Goal: Task Accomplishment & Management: Use online tool/utility

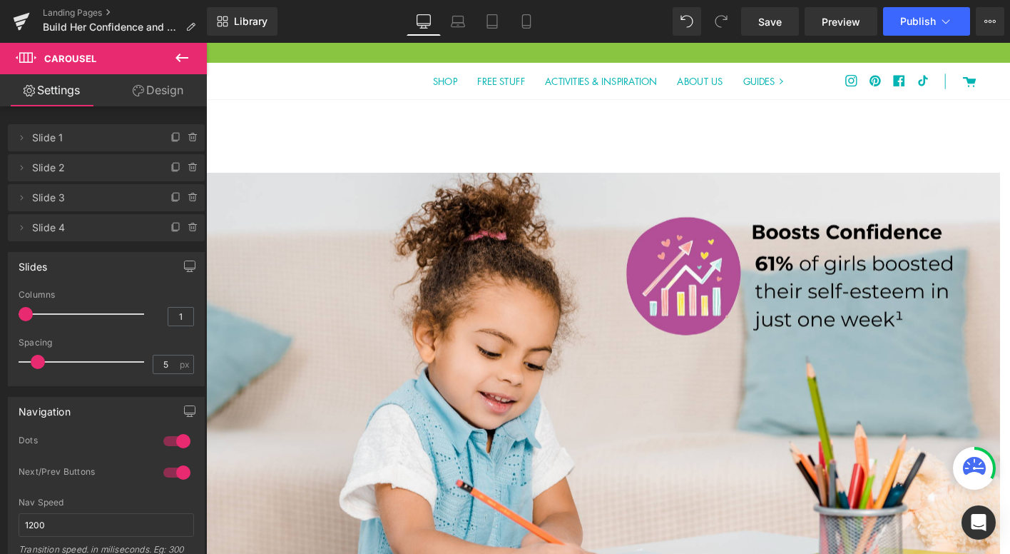
click at [182, 62] on icon at bounding box center [181, 57] width 17 height 17
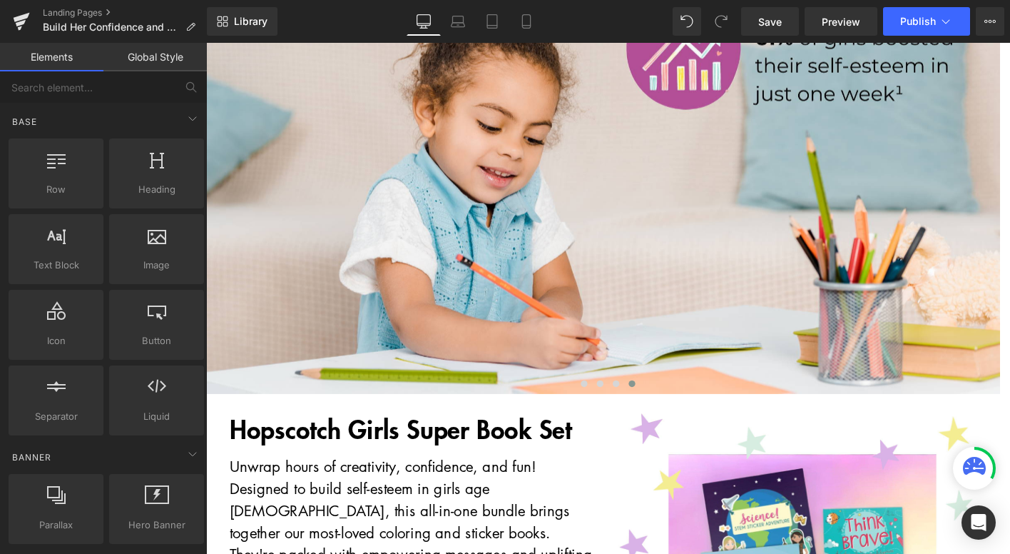
scroll to position [238, 0]
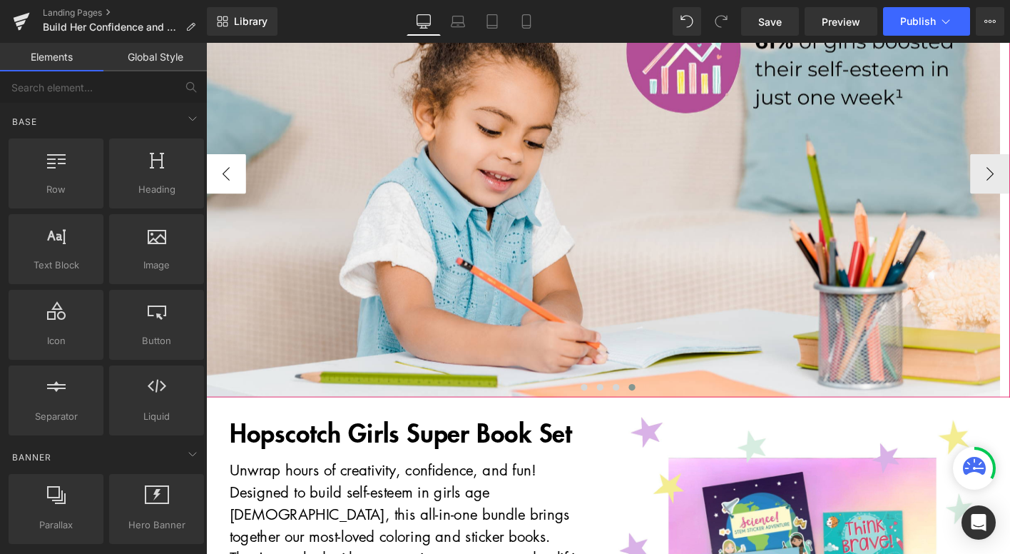
click at [222, 178] on button "‹" at bounding box center [227, 183] width 43 height 43
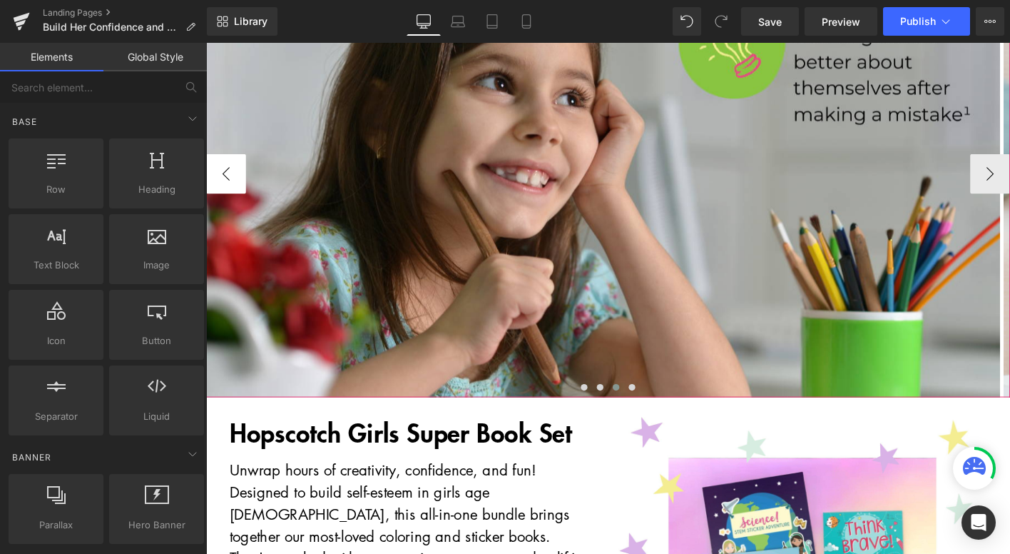
click at [222, 178] on button "‹" at bounding box center [227, 183] width 43 height 43
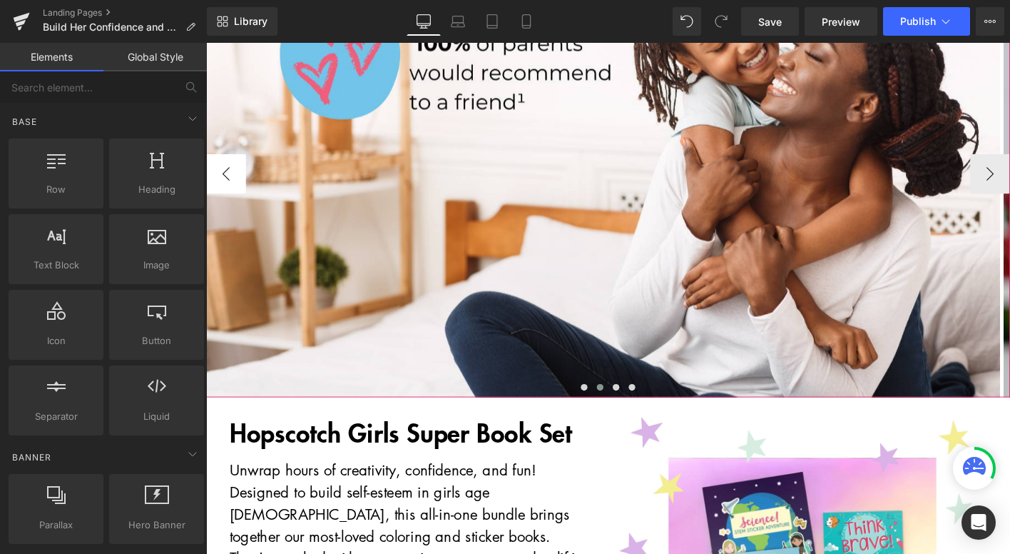
click at [222, 178] on button "‹" at bounding box center [227, 183] width 43 height 43
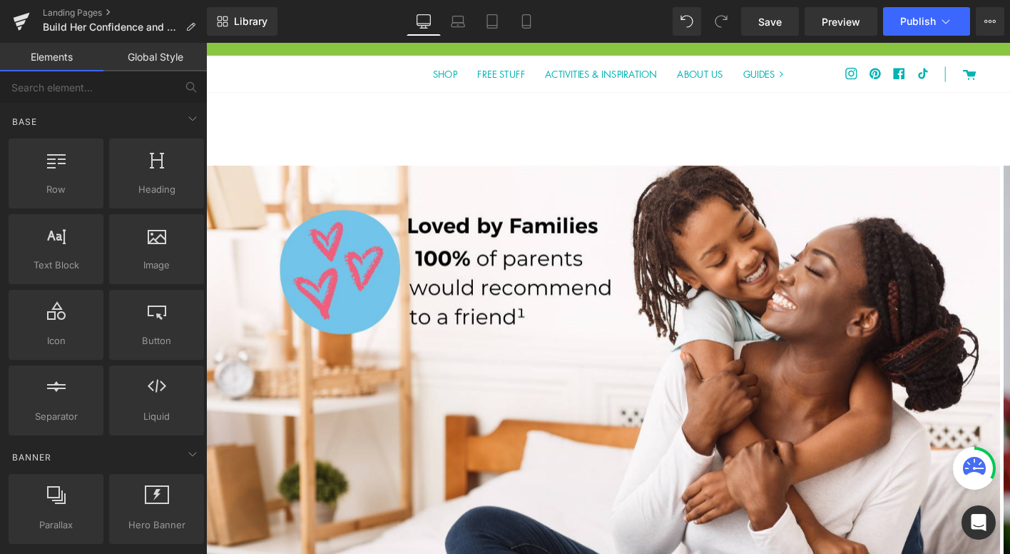
scroll to position [0, 0]
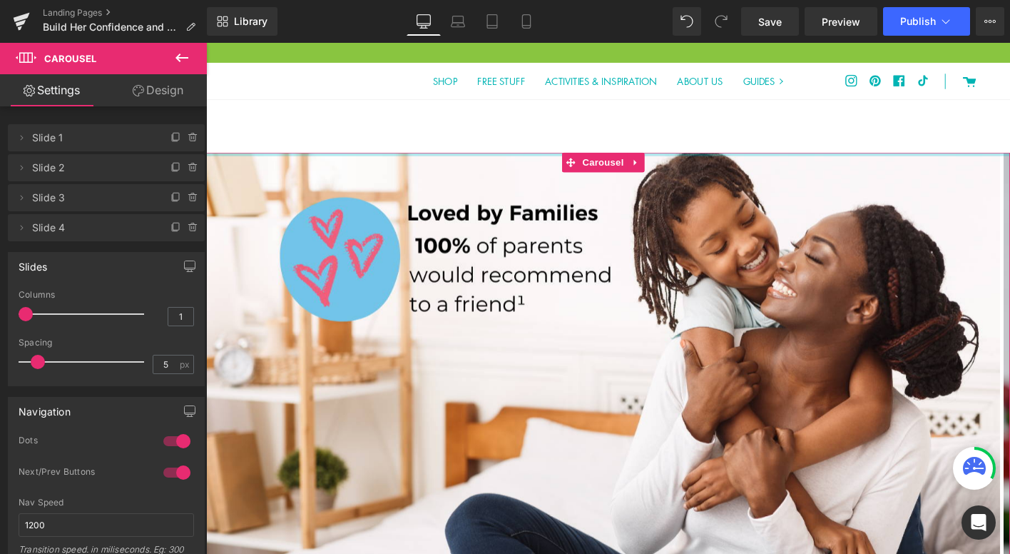
drag, startPoint x: 726, startPoint y: 171, endPoint x: 721, endPoint y: 148, distance: 24.1
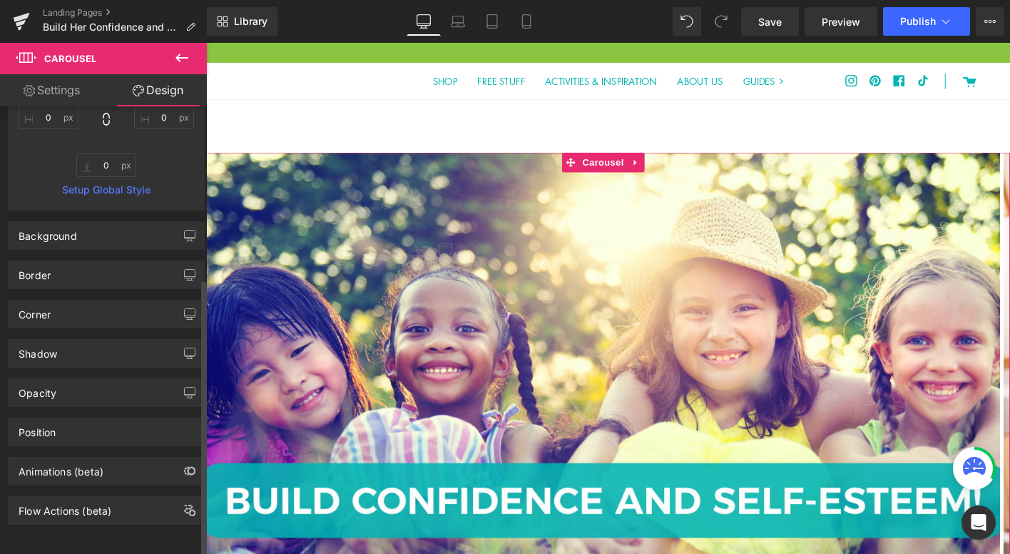
scroll to position [285, 0]
click at [68, 91] on link "Settings" at bounding box center [51, 90] width 103 height 32
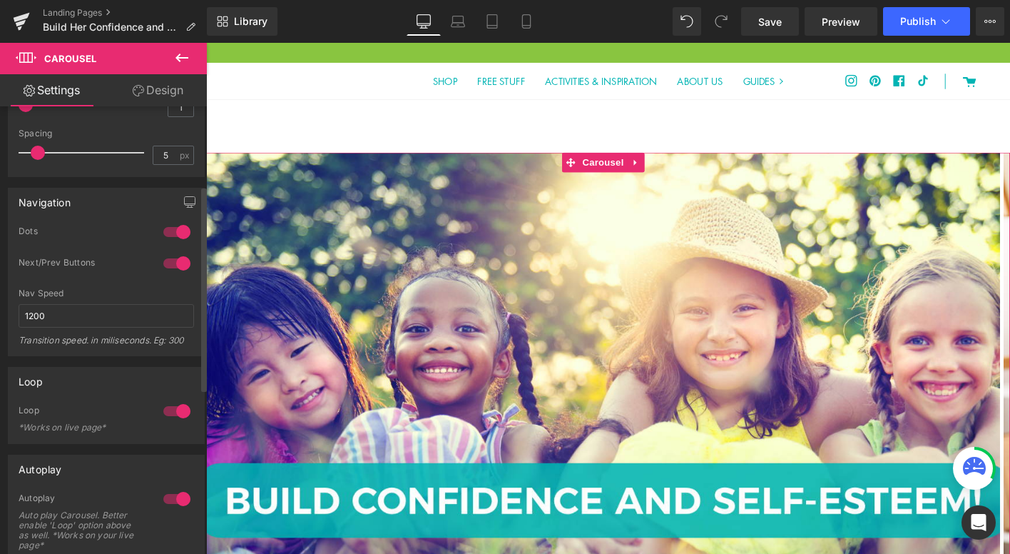
scroll to position [0, 0]
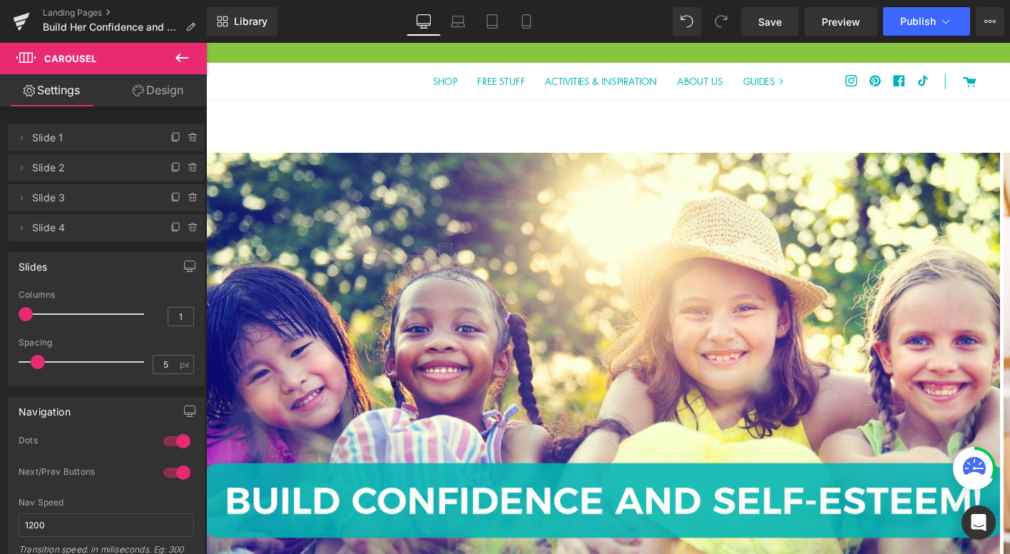
click at [183, 59] on icon at bounding box center [181, 57] width 17 height 17
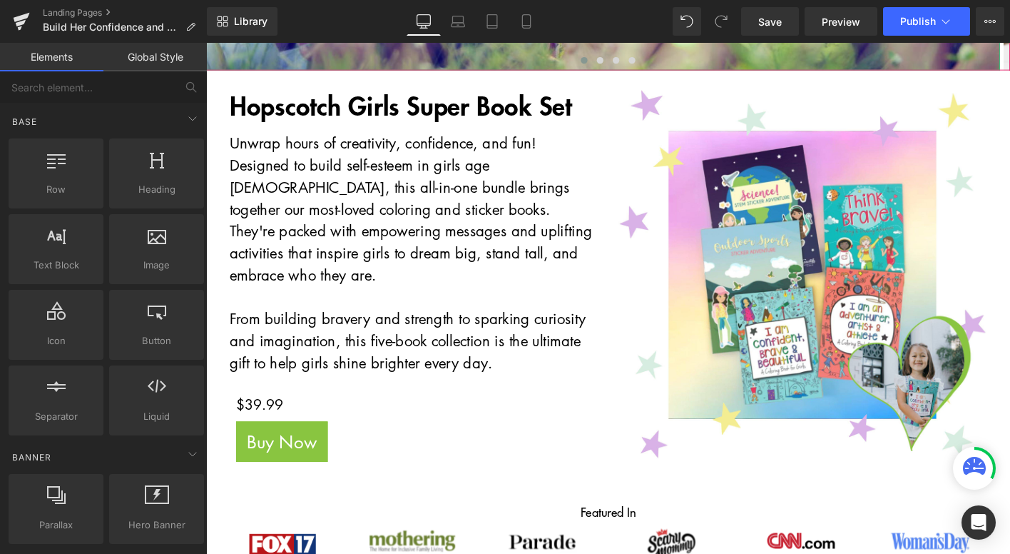
scroll to position [655, 0]
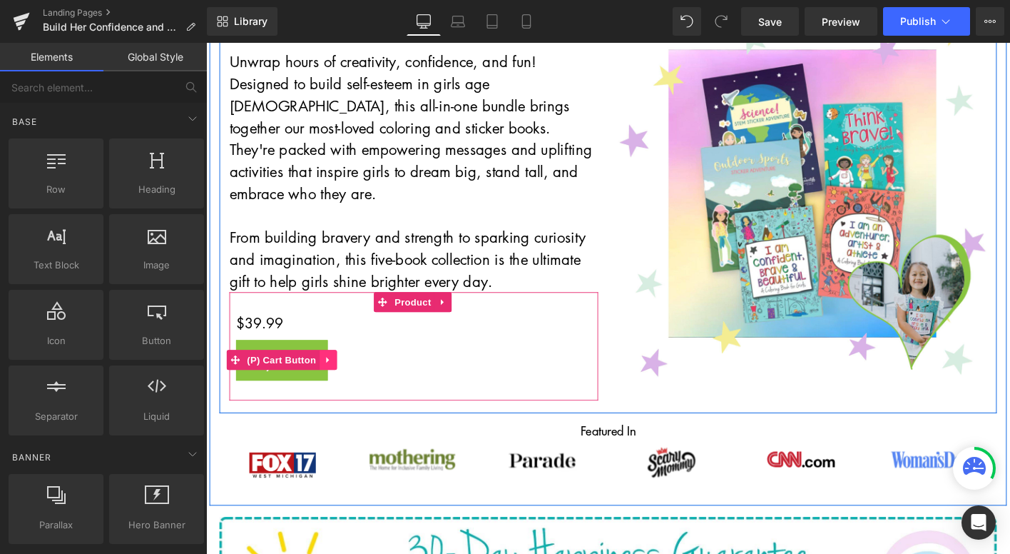
click at [337, 378] on icon at bounding box center [337, 383] width 10 height 11
click at [325, 378] on icon at bounding box center [328, 383] width 10 height 10
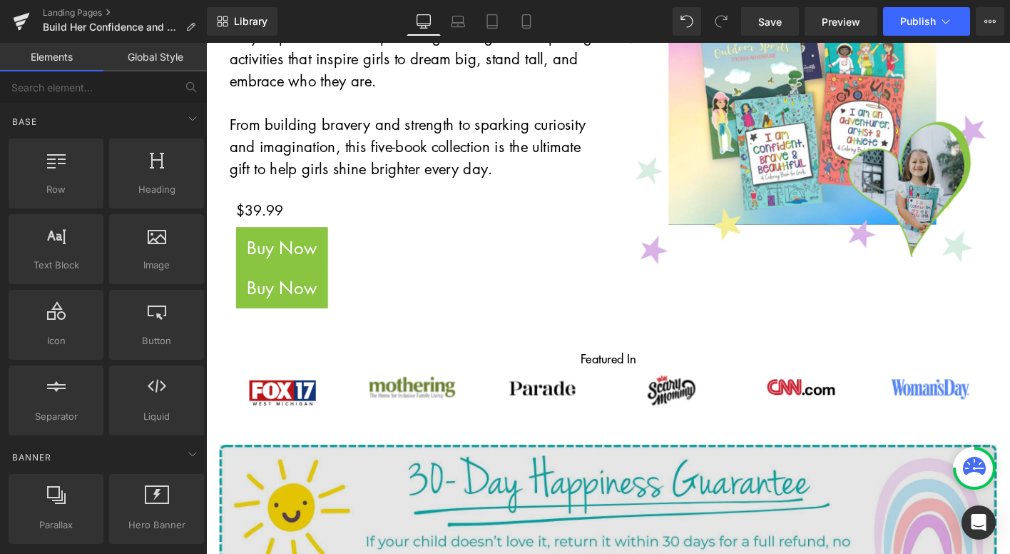
scroll to position [933, 0]
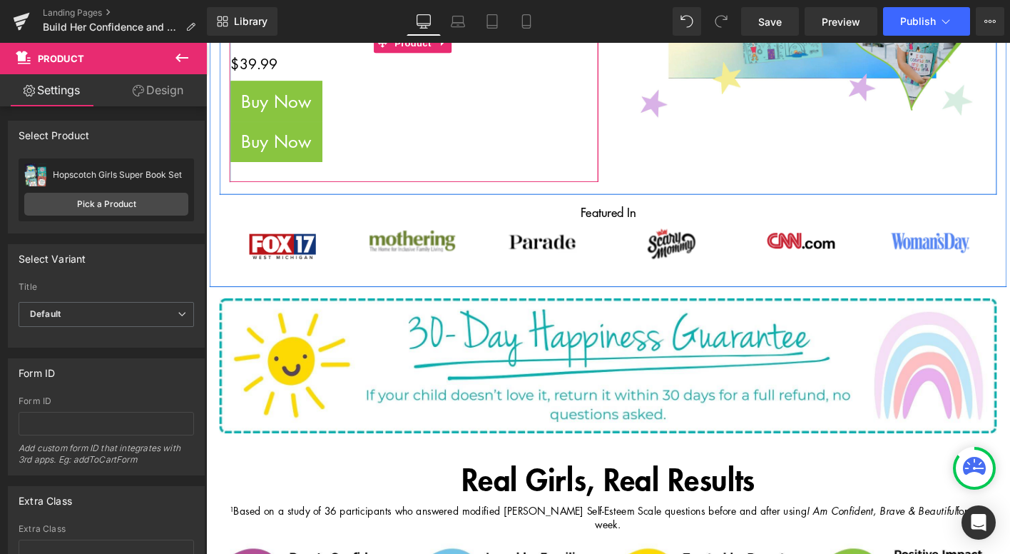
drag, startPoint x: 293, startPoint y: 153, endPoint x: 227, endPoint y: 230, distance: 101.1
click at [227, 230] on div "Hopscotch Girls Super Book Set Heading Unwrap hours of creativity, confidence, …" at bounding box center [638, 2] width 856 height 591
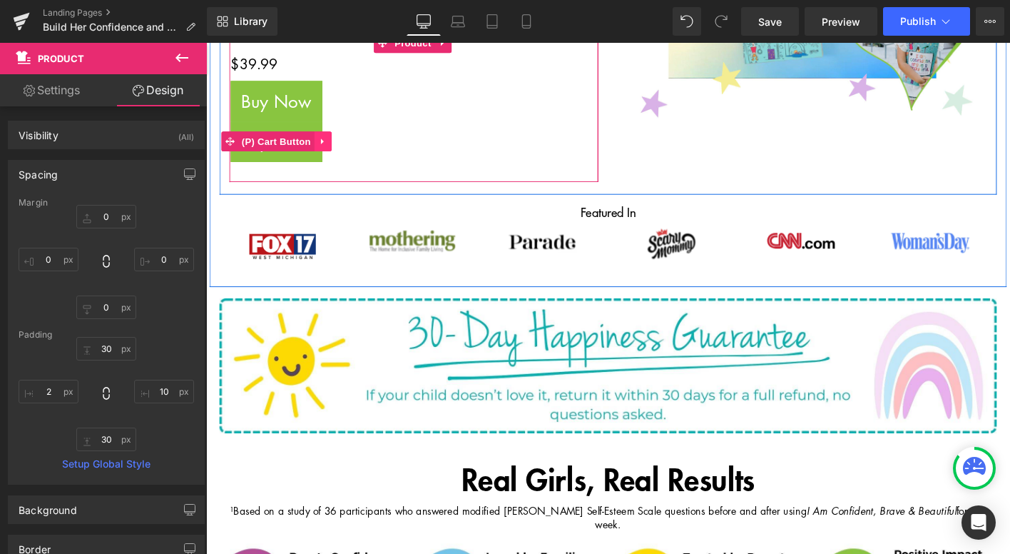
click at [327, 143] on icon at bounding box center [332, 148] width 10 height 11
click at [338, 143] on icon at bounding box center [341, 148] width 10 height 11
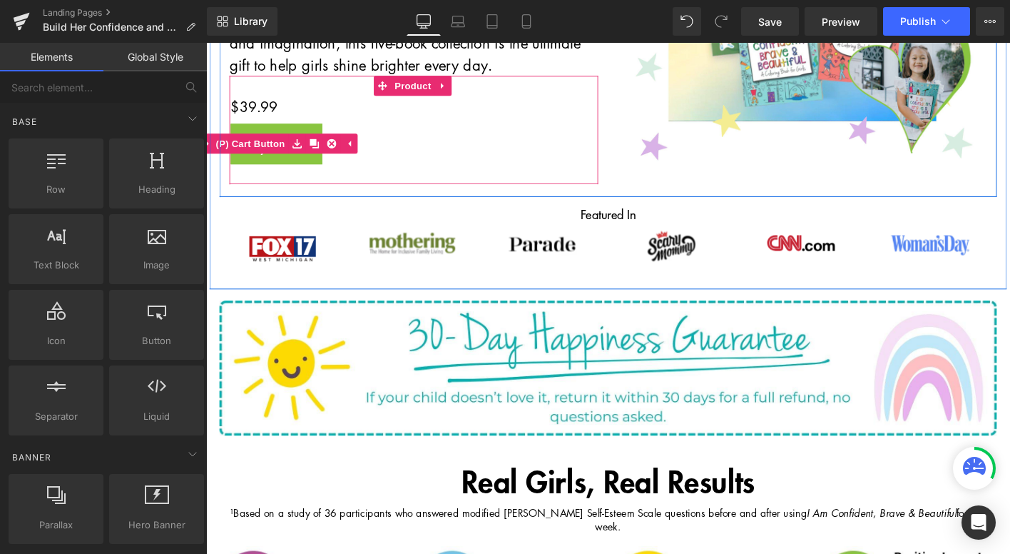
scroll to position [883, 0]
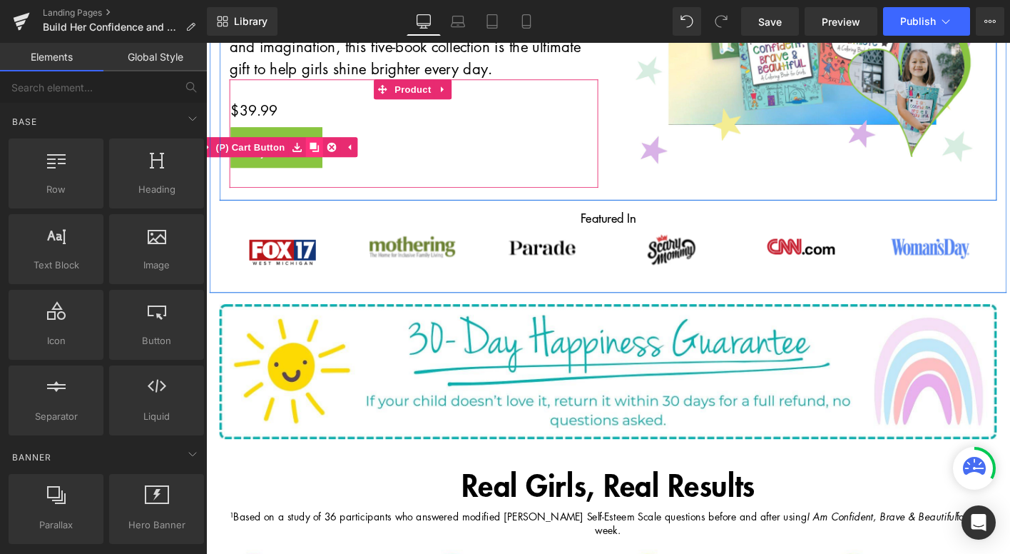
click at [321, 150] on icon at bounding box center [322, 155] width 10 height 10
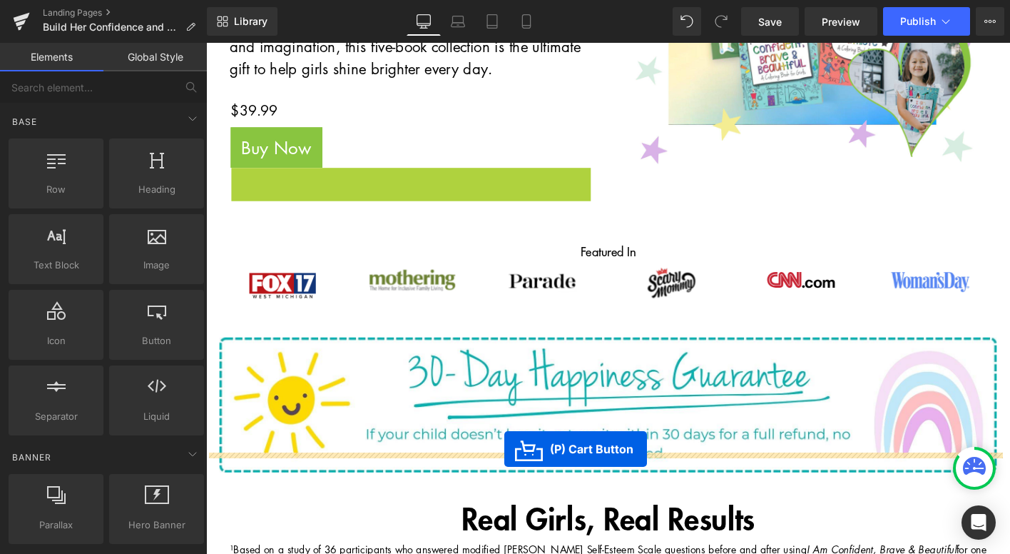
drag, startPoint x: 280, startPoint y: 168, endPoint x: 527, endPoint y: 479, distance: 396.1
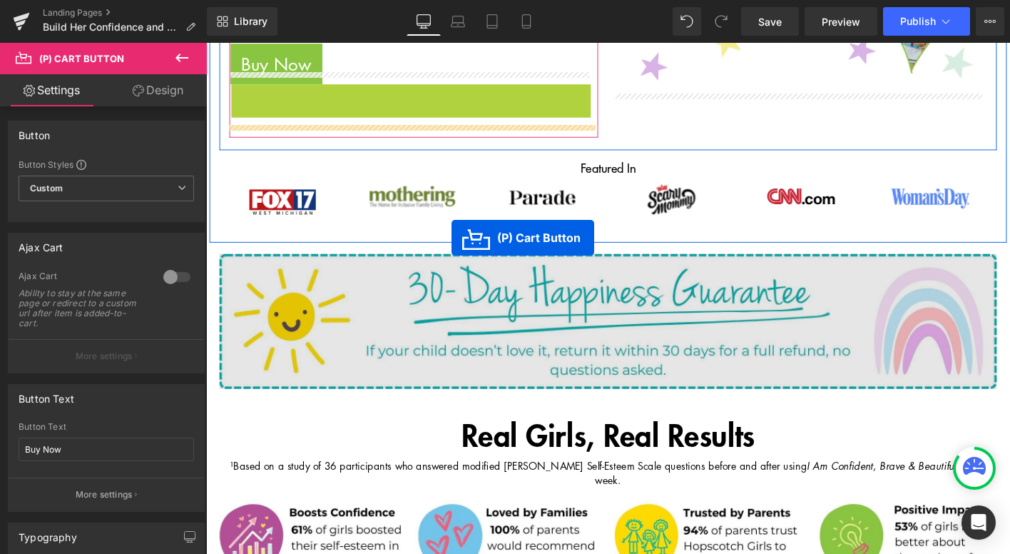
scroll to position [958, 0]
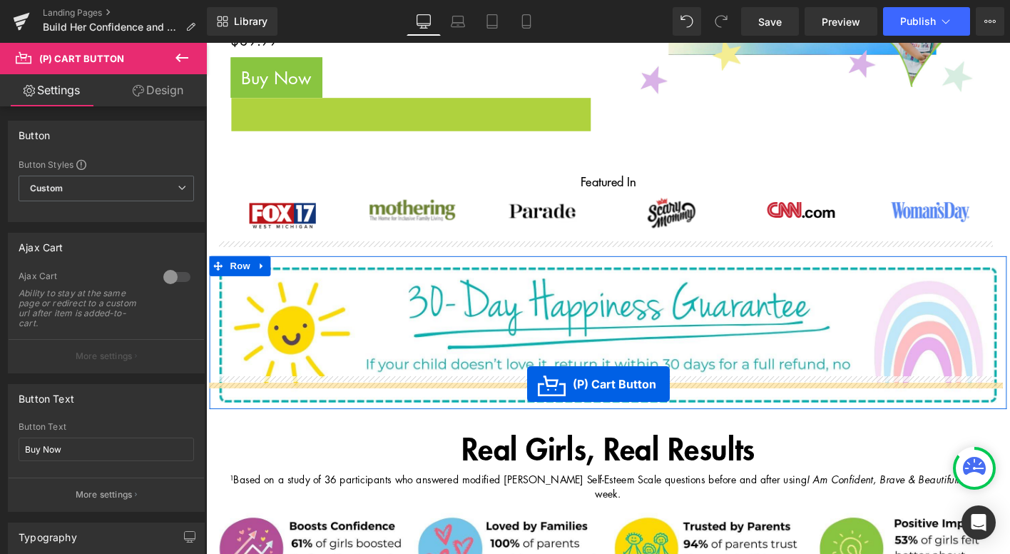
drag, startPoint x: 284, startPoint y: 81, endPoint x: 551, endPoint y: 409, distance: 422.4
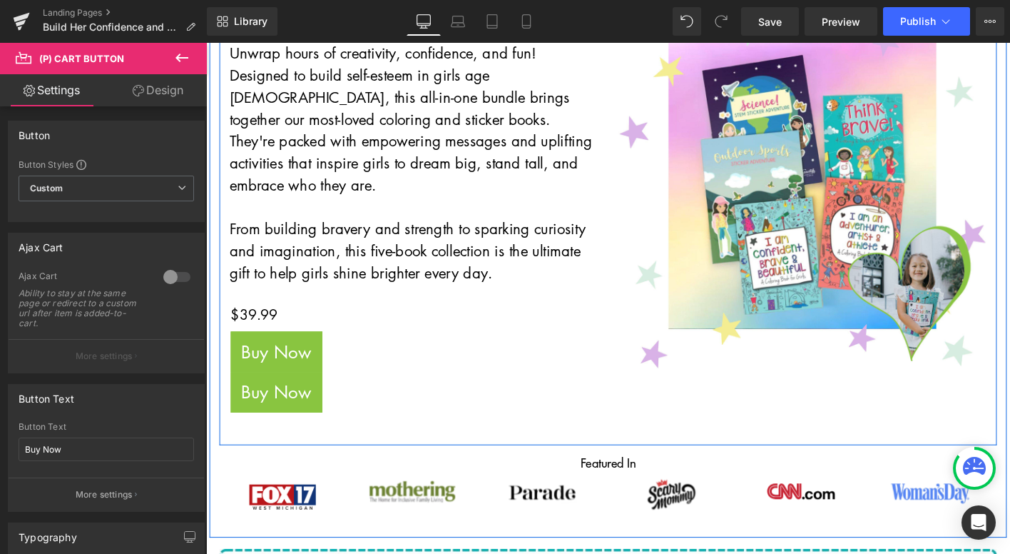
scroll to position [660, 0]
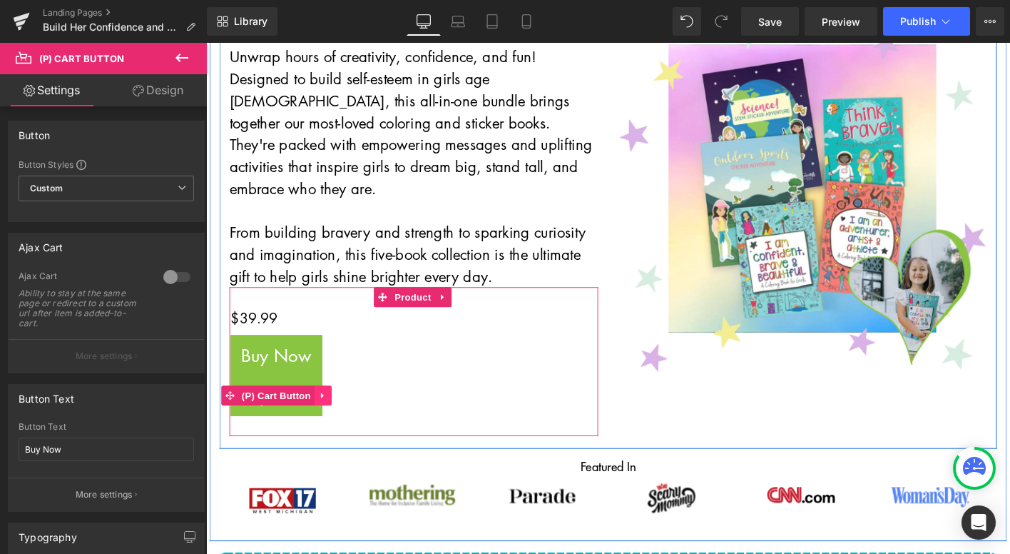
click at [327, 417] on icon at bounding box center [332, 422] width 10 height 11
click at [340, 417] on icon at bounding box center [341, 422] width 10 height 10
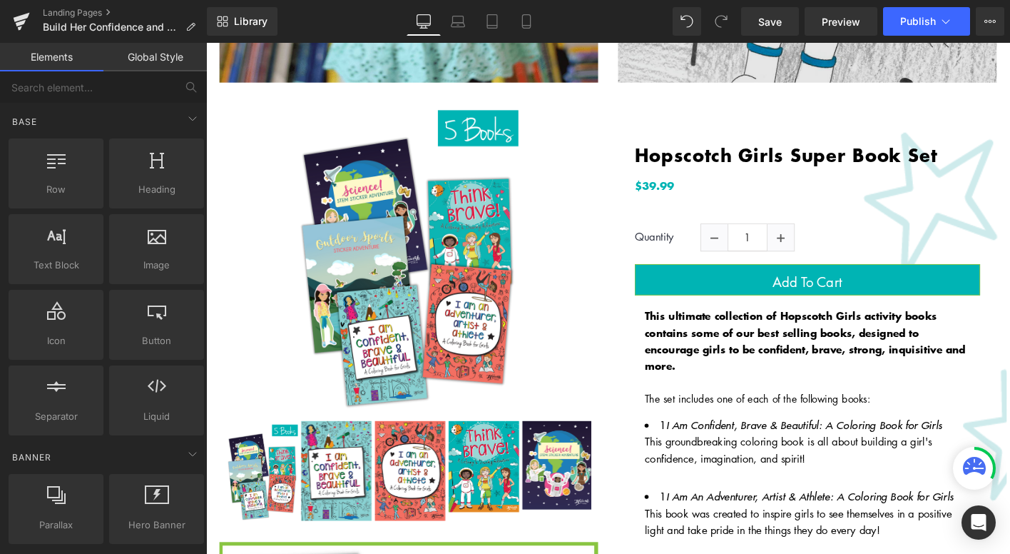
scroll to position [1930, 0]
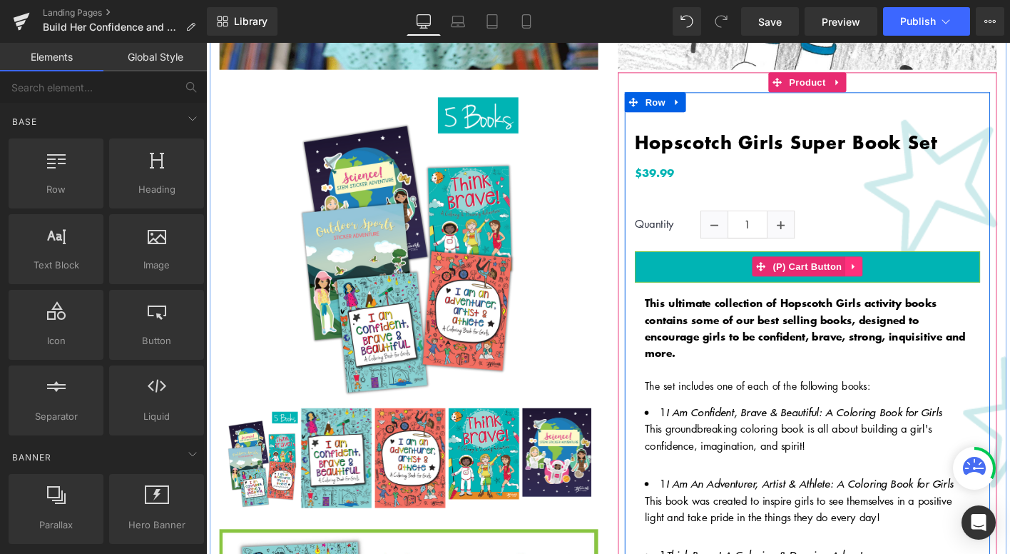
click at [900, 280] on icon at bounding box center [901, 283] width 3 height 6
click at [890, 278] on icon at bounding box center [893, 283] width 10 height 11
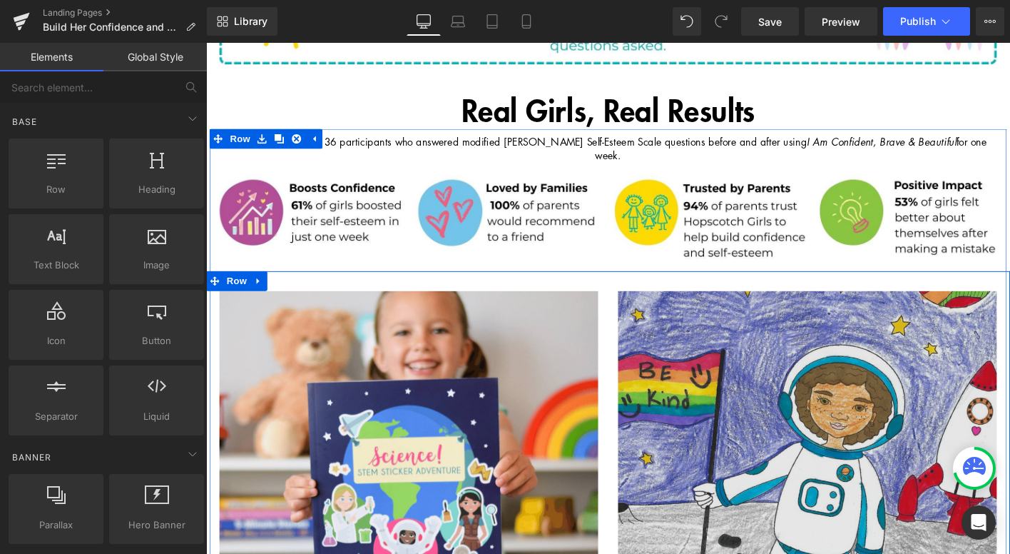
scroll to position [1245, 0]
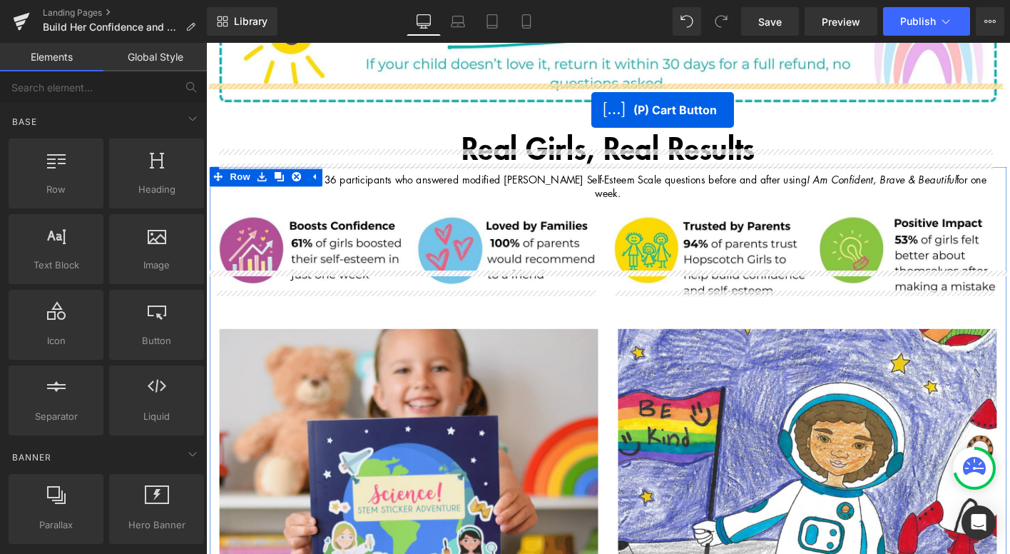
drag, startPoint x: 829, startPoint y: 267, endPoint x: 620, endPoint y: 115, distance: 258.5
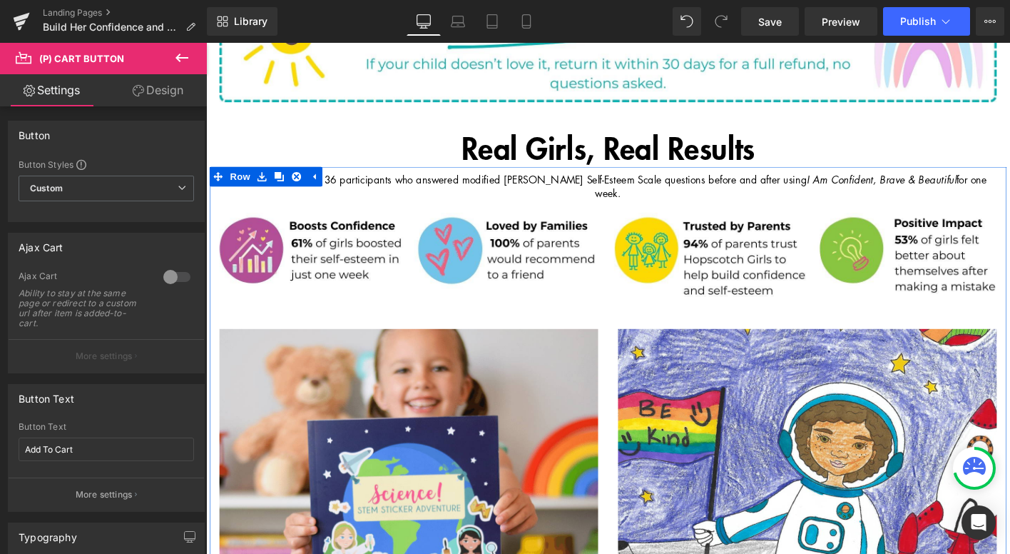
click at [649, 75] on div at bounding box center [542, 74] width 251 height 40
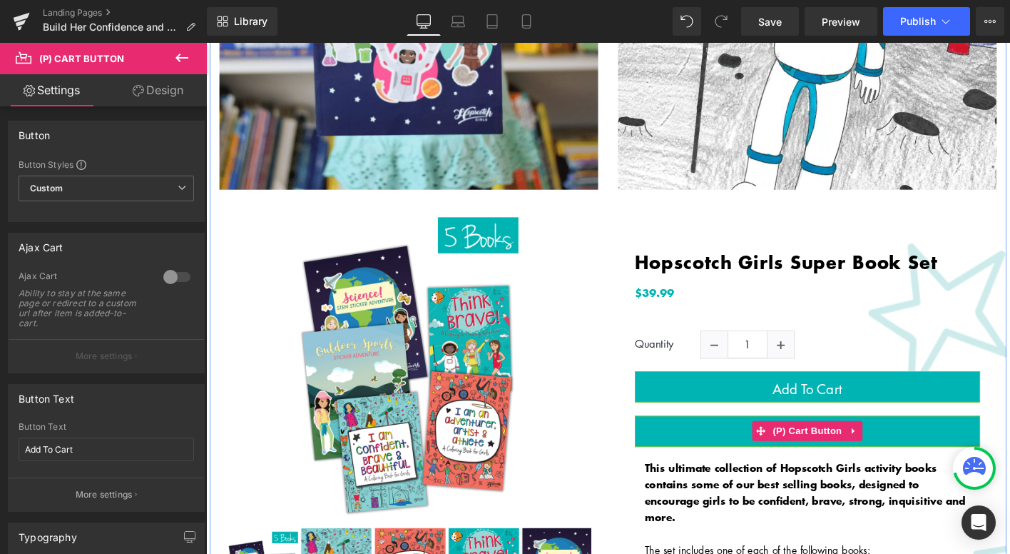
scroll to position [1820, 0]
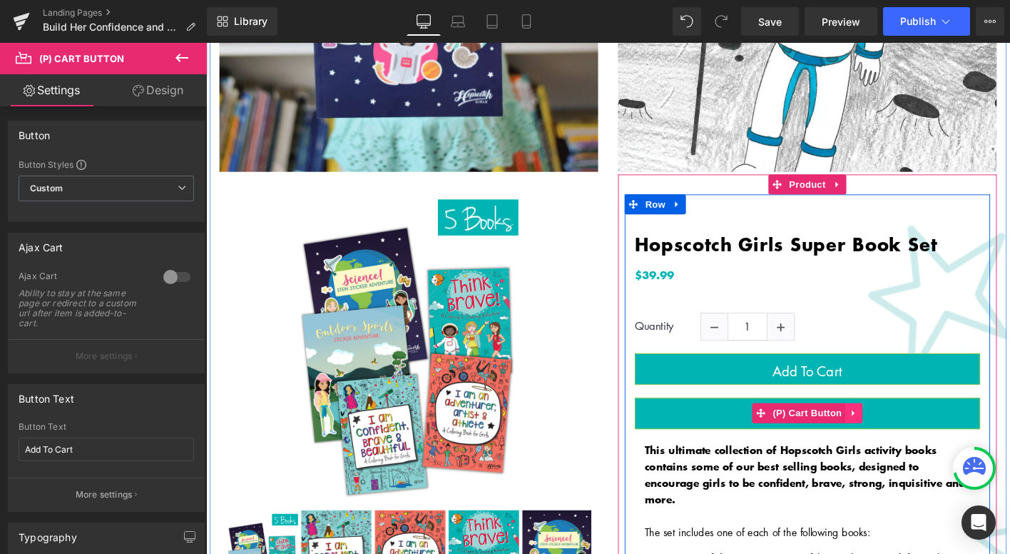
click at [897, 435] on icon at bounding box center [902, 440] width 10 height 11
click at [906, 435] on icon at bounding box center [911, 440] width 10 height 10
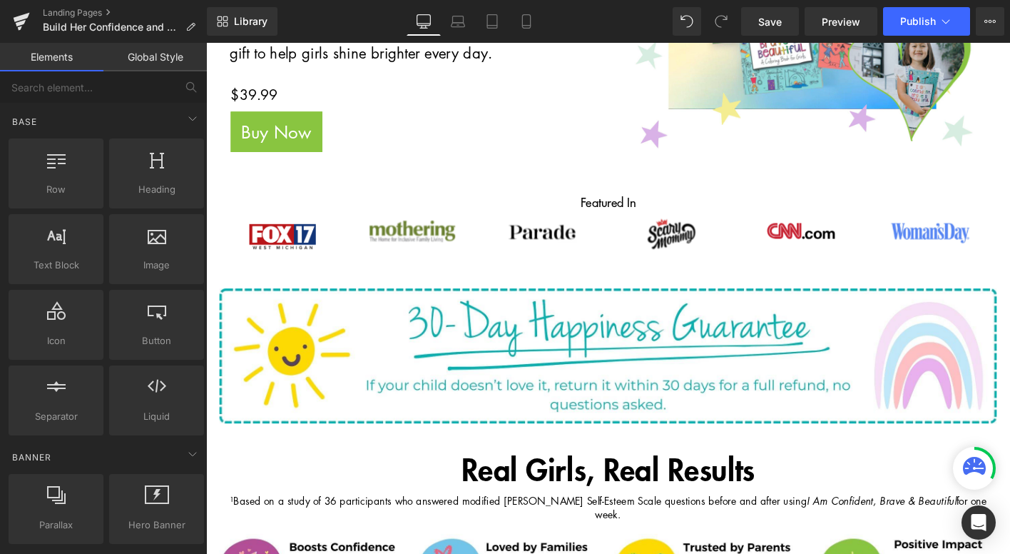
scroll to position [916, 0]
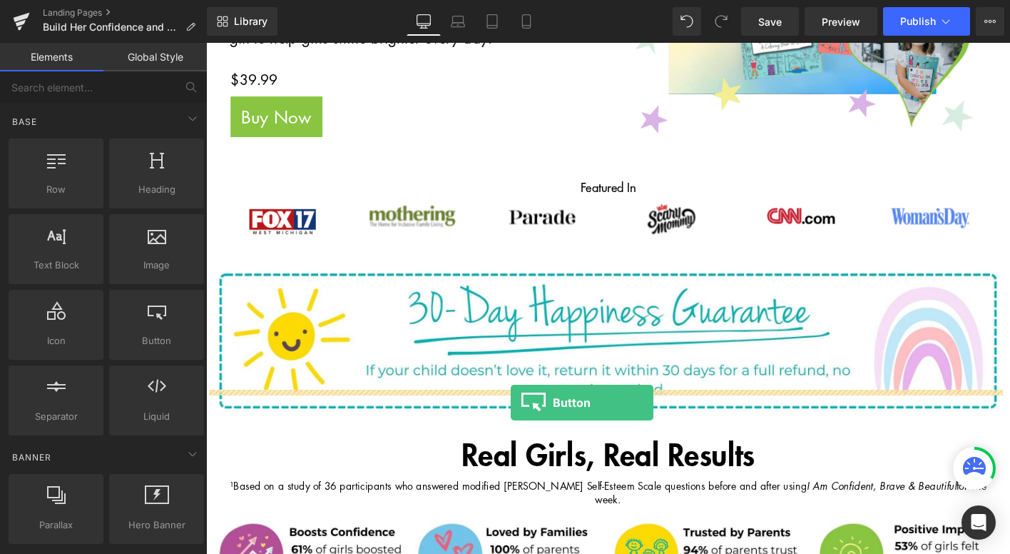
drag, startPoint x: 358, startPoint y: 362, endPoint x: 533, endPoint y: 429, distance: 187.2
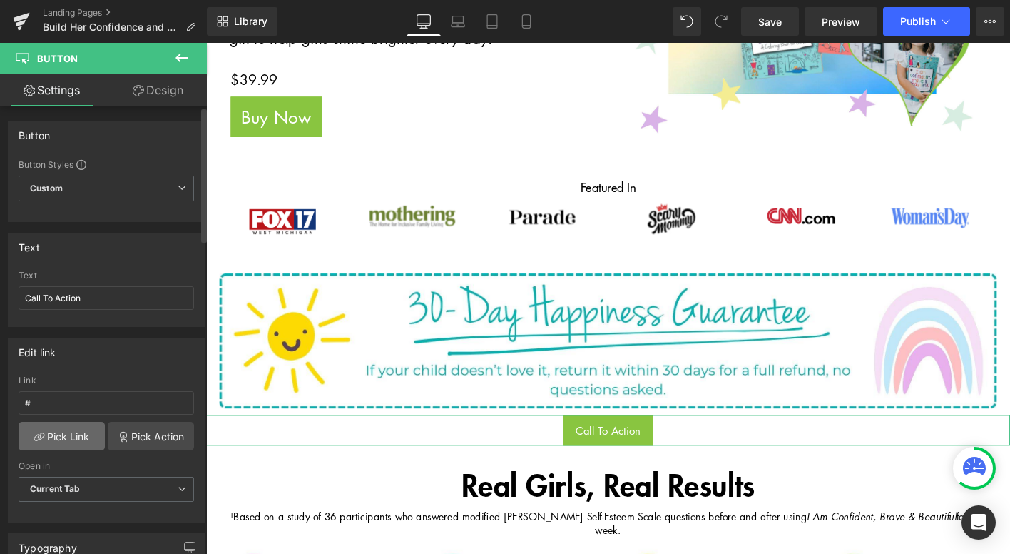
click at [58, 441] on link "Pick Link" at bounding box center [62, 436] width 86 height 29
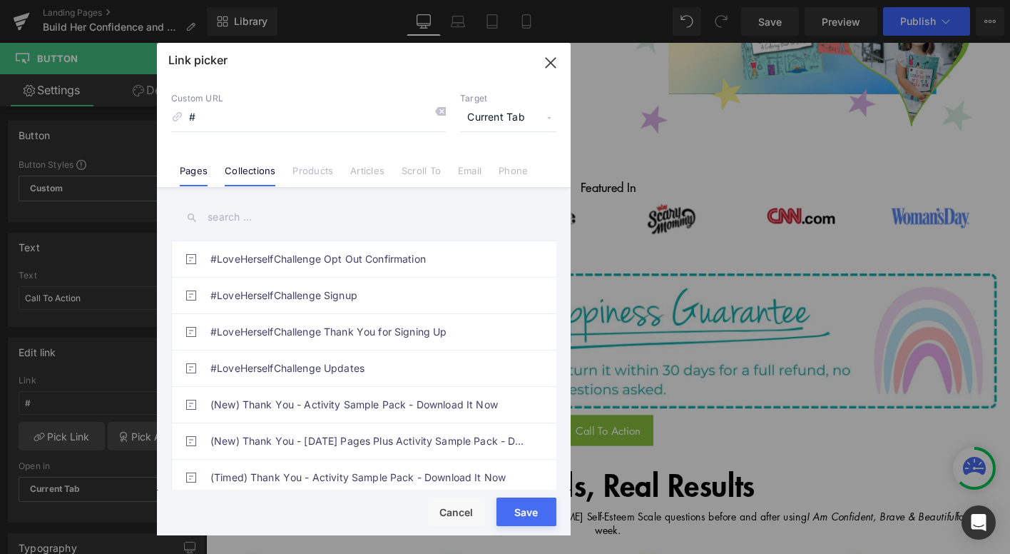
click at [254, 183] on link "Collections" at bounding box center [250, 175] width 51 height 21
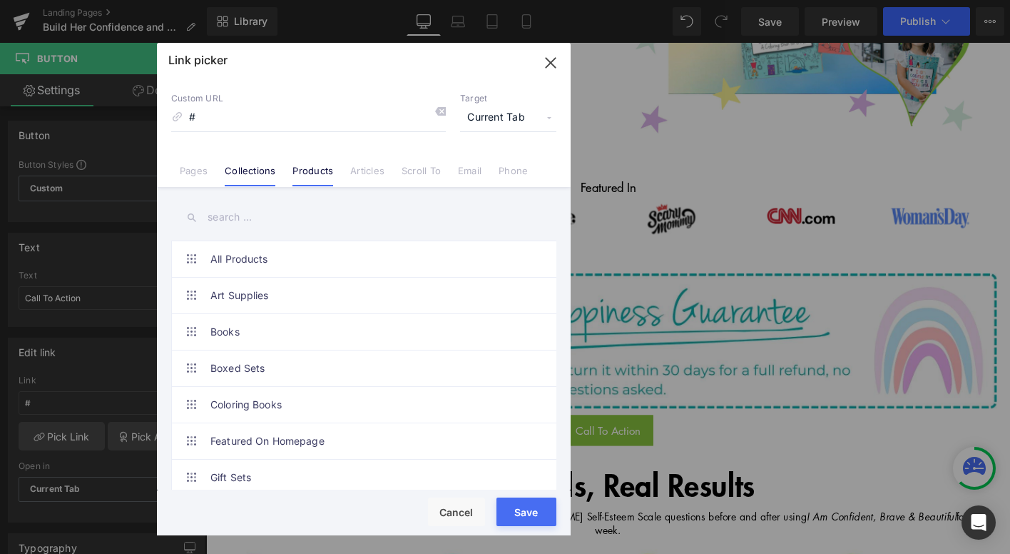
click at [310, 177] on link "Products" at bounding box center [313, 175] width 41 height 21
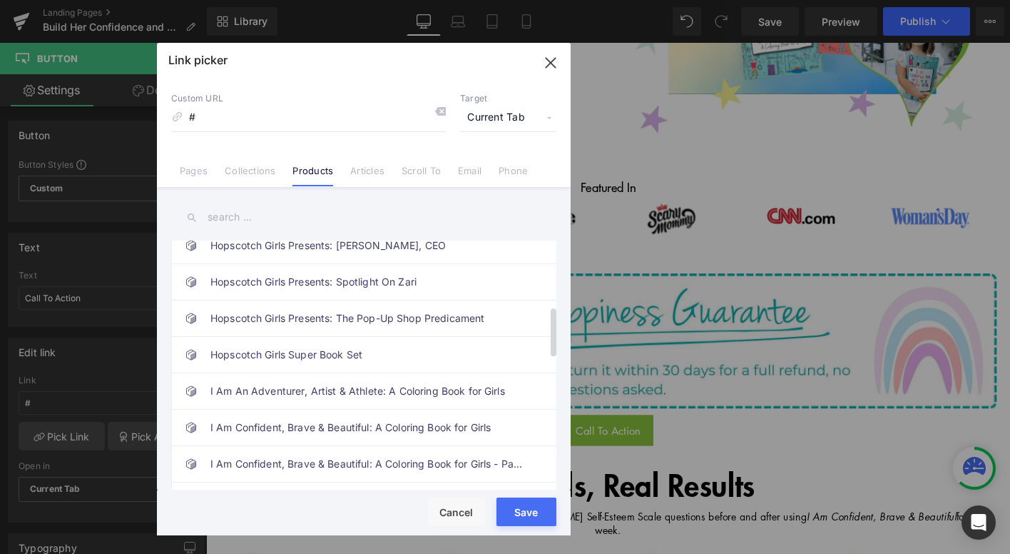
scroll to position [344, 0]
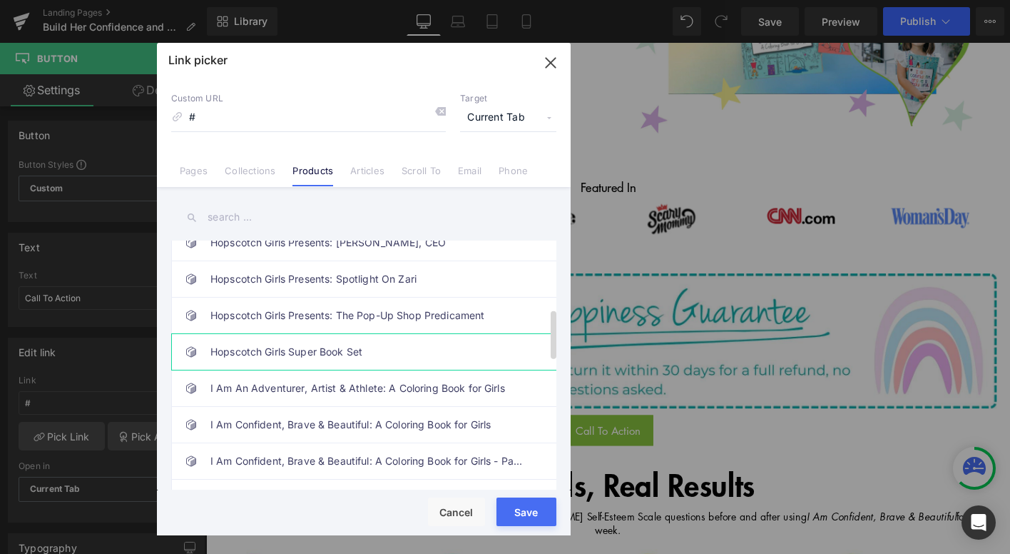
click at [350, 355] on link "Hopscotch Girls Super Book Set" at bounding box center [367, 352] width 314 height 36
type input "/products/hopscotch-girls-super-book-set"
click at [533, 510] on button "Save" at bounding box center [527, 511] width 60 height 29
type input "/products/hopscotch-girls-super-book-set"
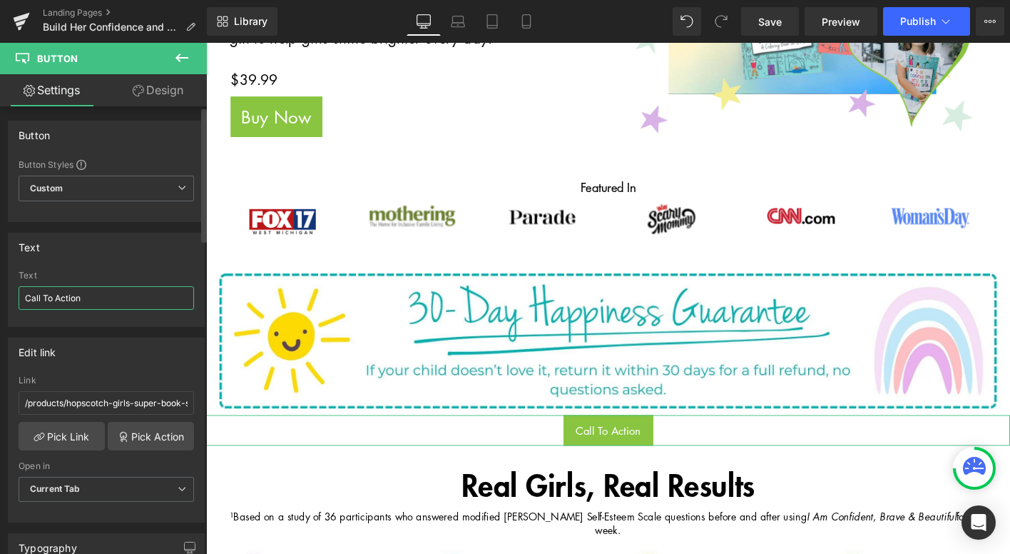
click at [114, 300] on input "Call To Action" at bounding box center [107, 298] width 176 height 24
type input "Buy Now"
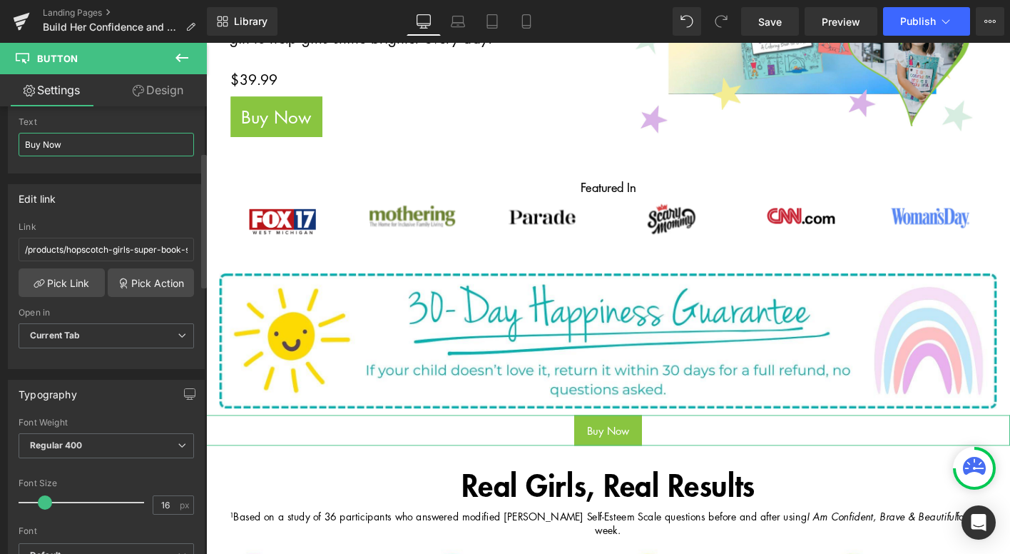
scroll to position [161, 0]
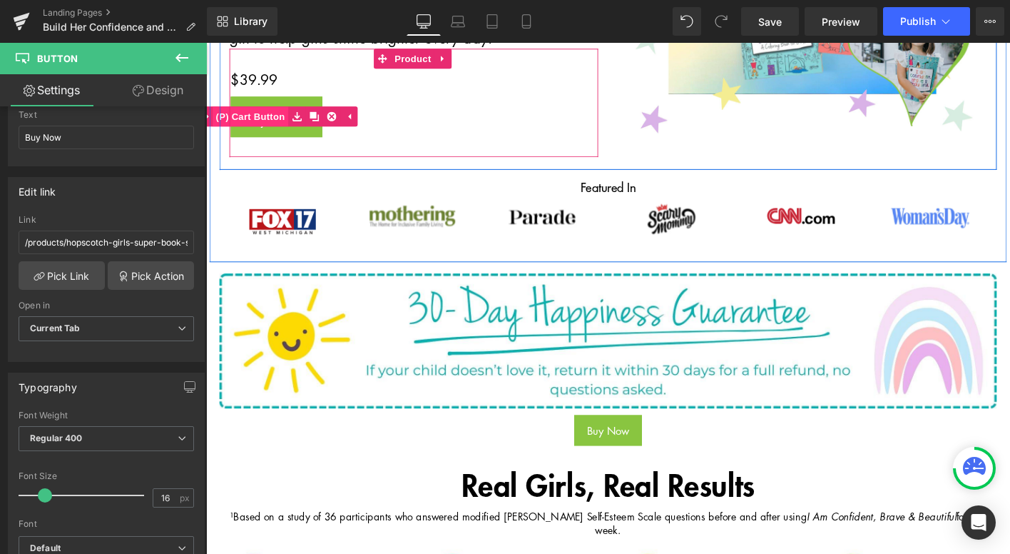
click at [273, 111] on span "(P) Cart Button" at bounding box center [253, 121] width 81 height 21
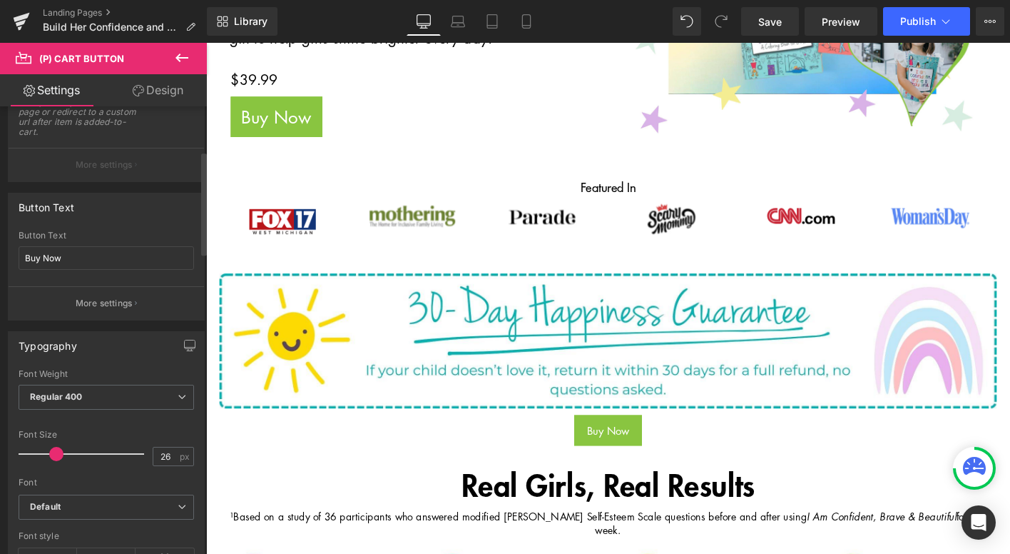
scroll to position [193, 0]
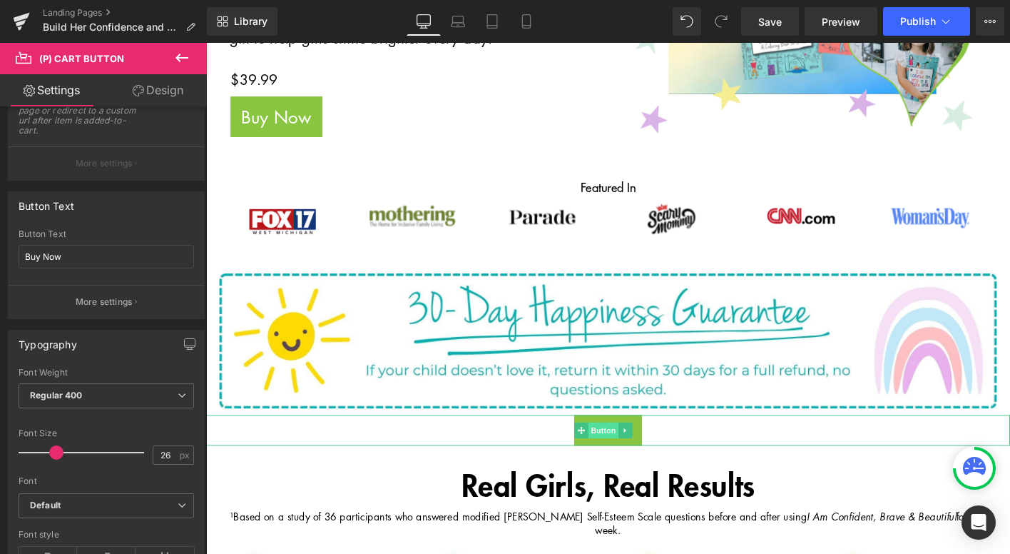
click at [634, 450] on span "Button" at bounding box center [632, 458] width 33 height 17
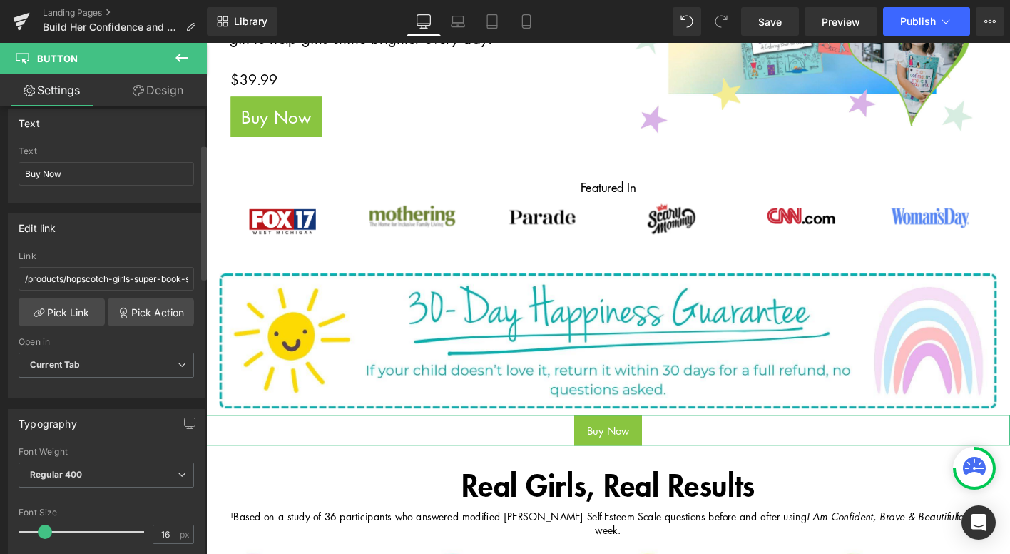
scroll to position [161, 0]
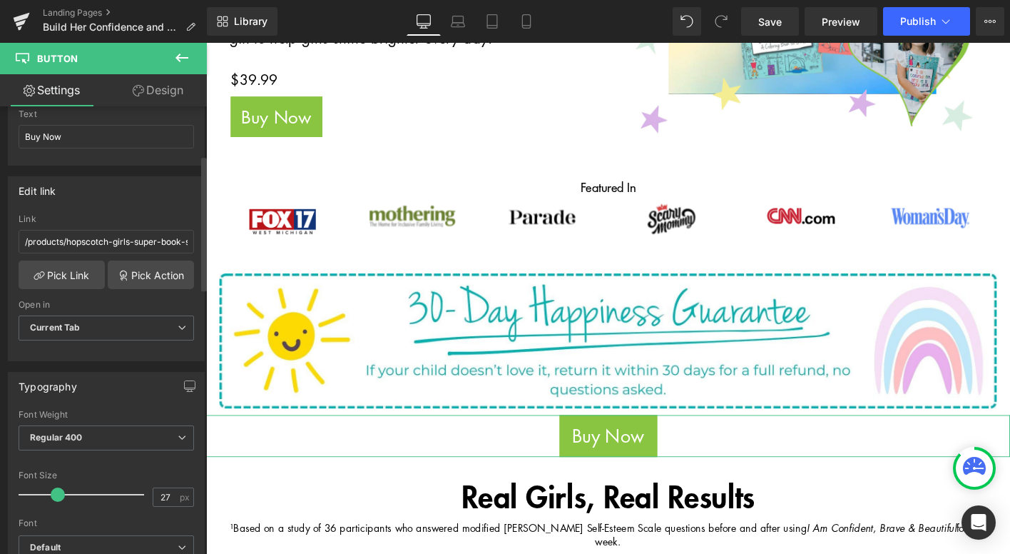
type input "26"
drag, startPoint x: 43, startPoint y: 496, endPoint x: 54, endPoint y: 498, distance: 11.6
click at [54, 498] on span at bounding box center [56, 494] width 14 height 14
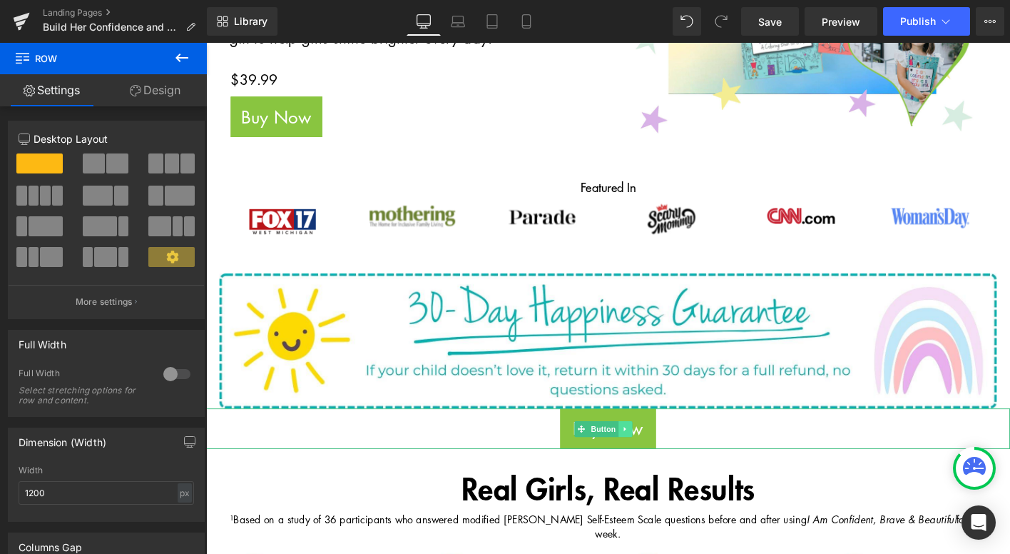
drag, startPoint x: 654, startPoint y: 409, endPoint x: 651, endPoint y: 438, distance: 29.3
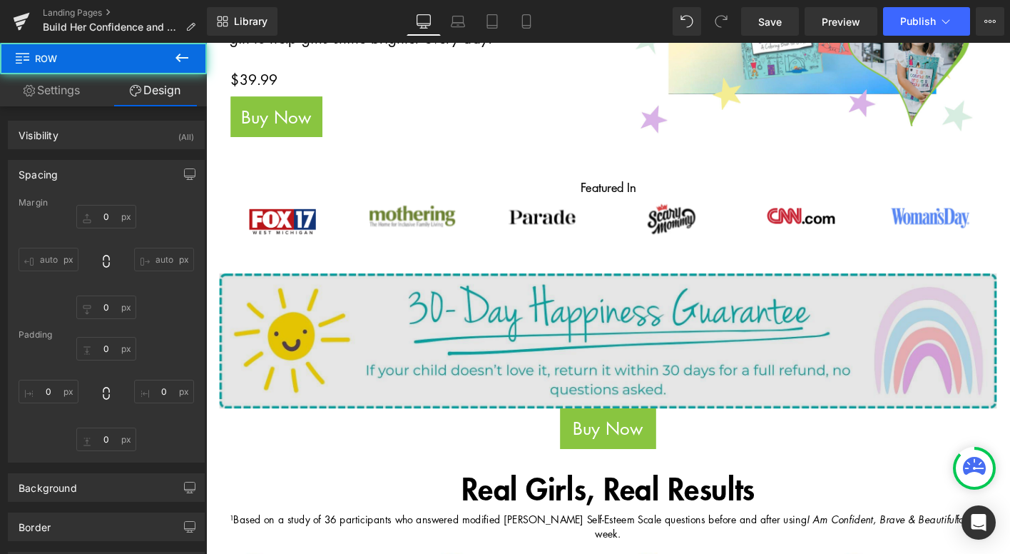
type input "0"
type input "17"
type input "0"
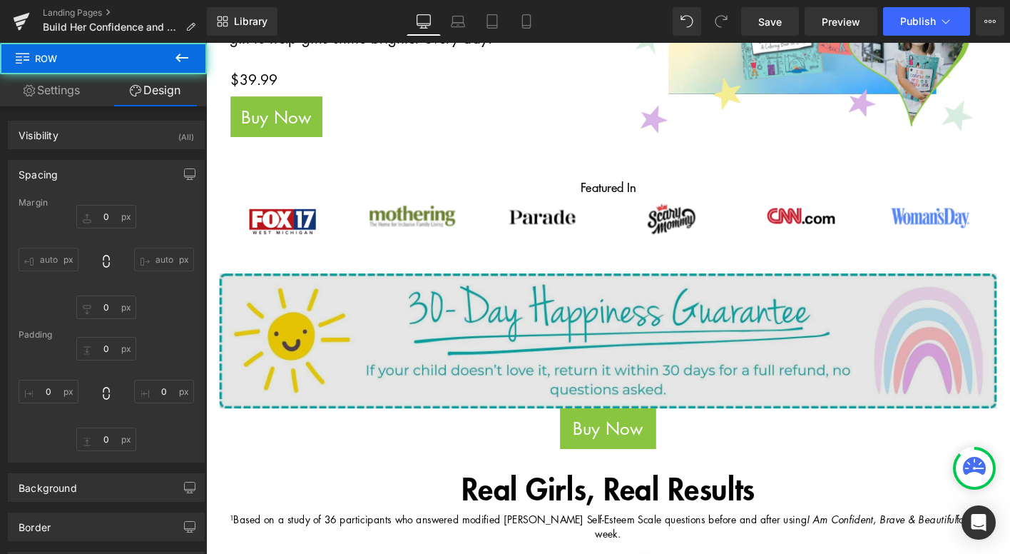
type input "0"
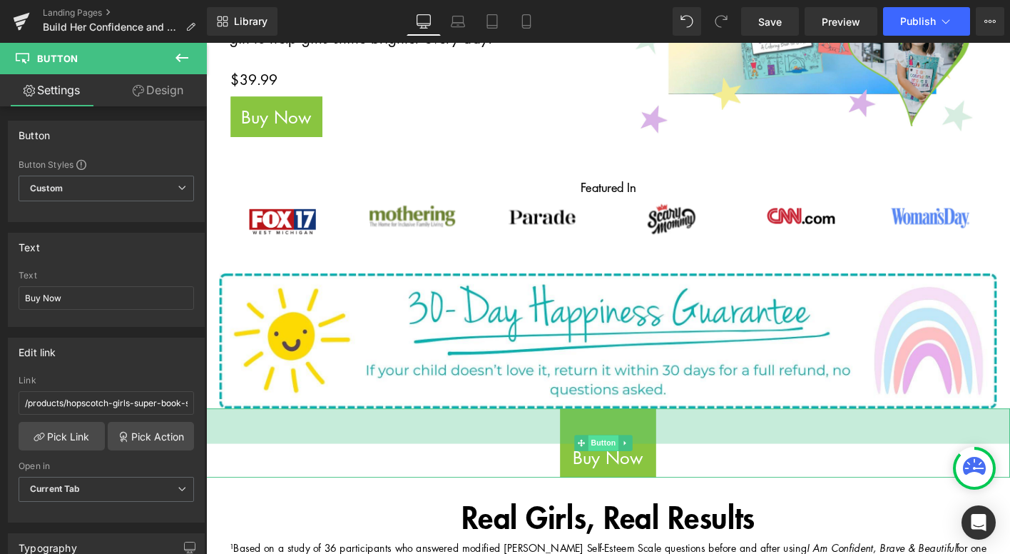
drag, startPoint x: 644, startPoint y: 410, endPoint x: 641, endPoint y: 439, distance: 29.5
click at [641, 440] on div "Buy Now Button 53px" at bounding box center [637, 472] width 863 height 74
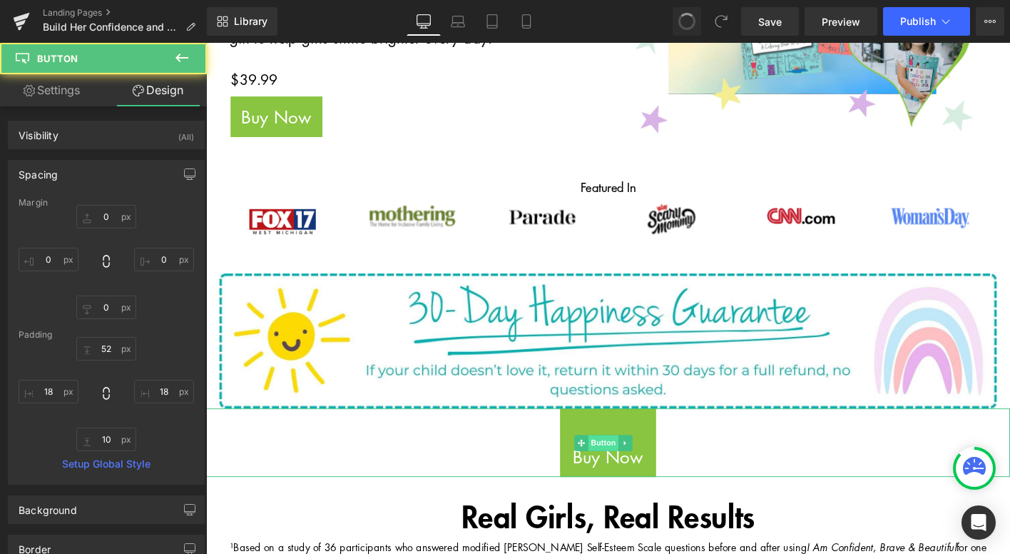
type input "0"
type input "52"
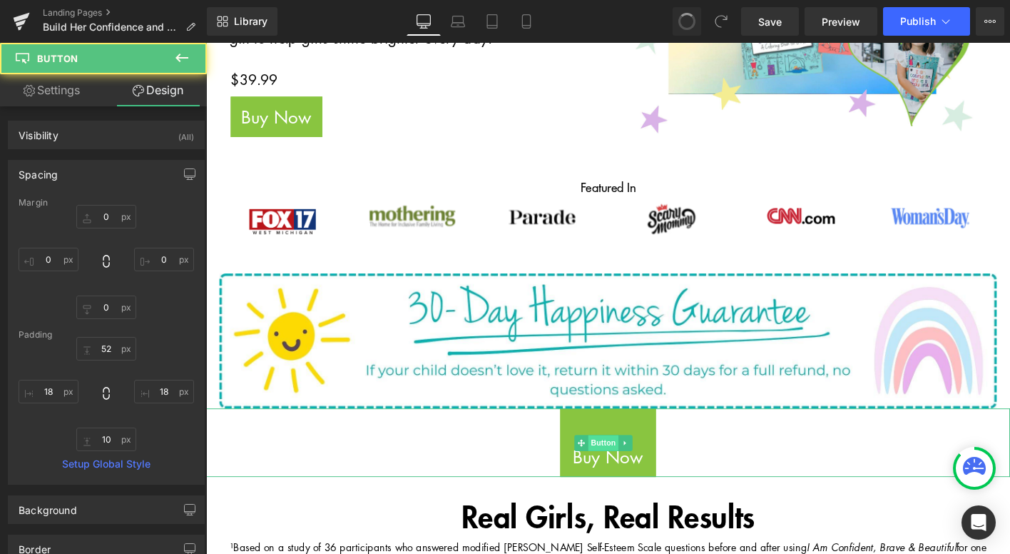
type input "18"
type input "10"
type input "18"
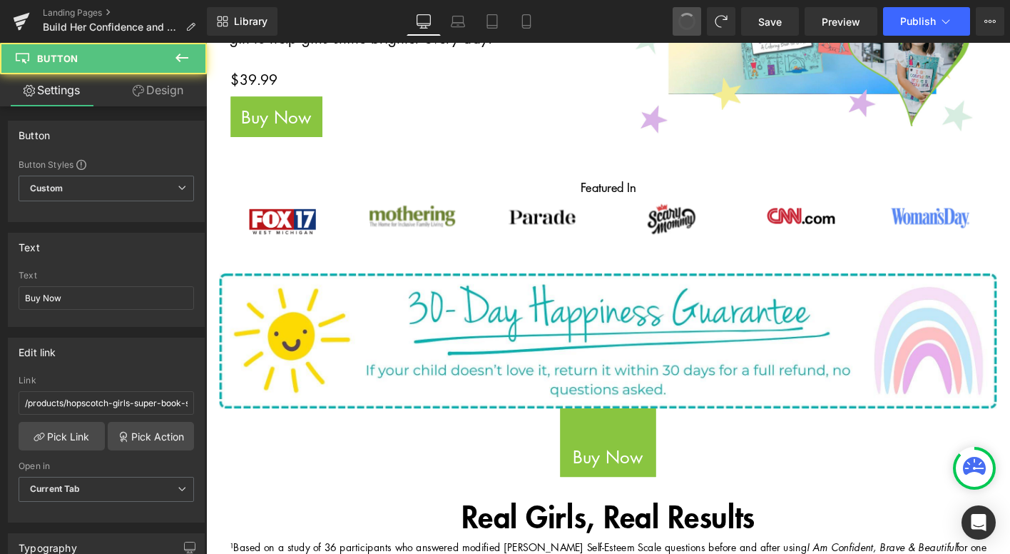
type input "16"
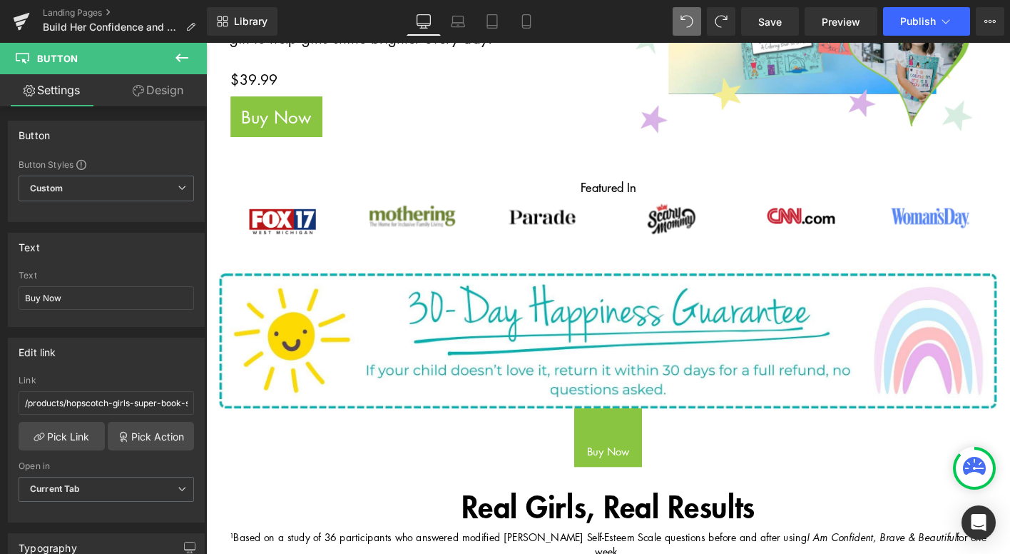
type input "Call To Action"
type input "#"
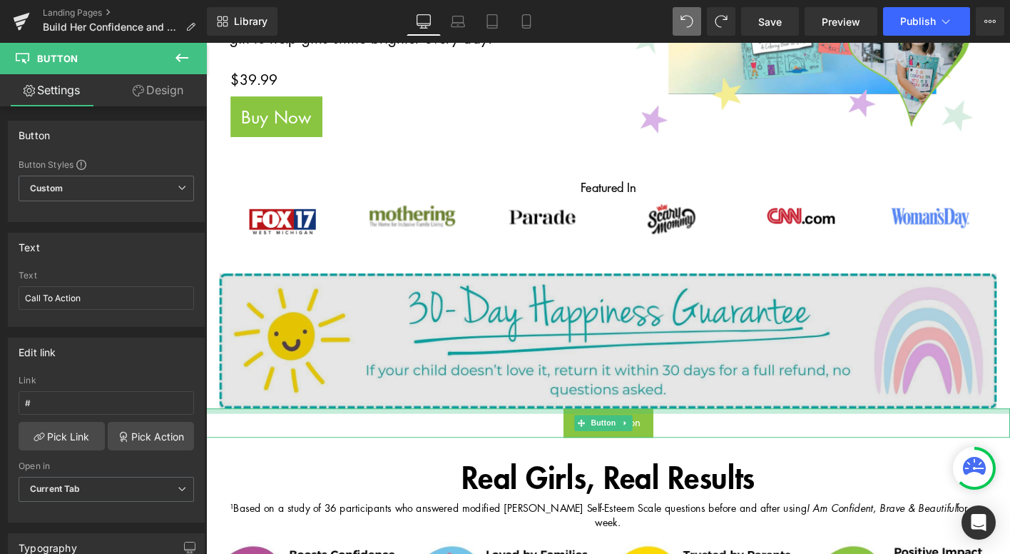
drag, startPoint x: 640, startPoint y: 410, endPoint x: 656, endPoint y: 382, distance: 32.6
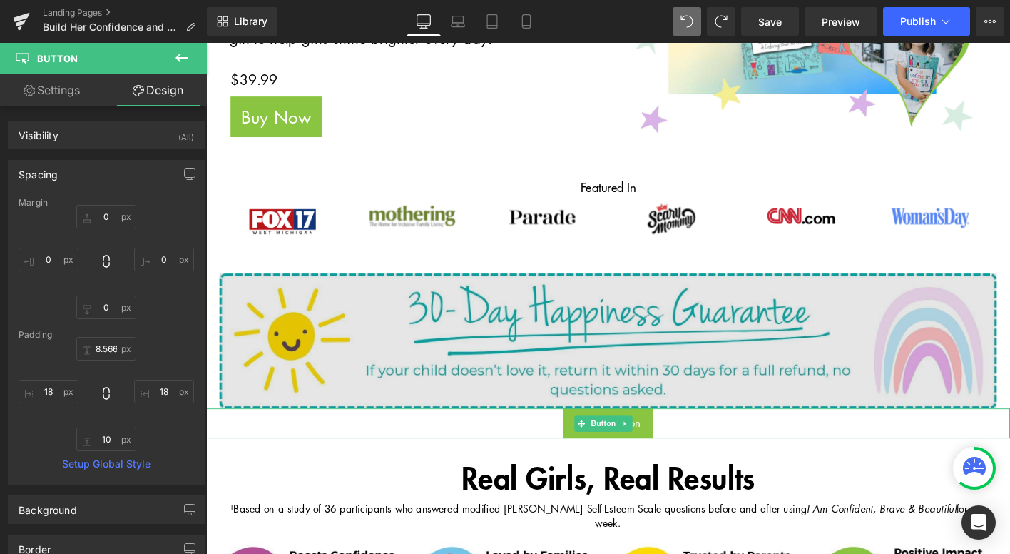
click at [738, 367] on img at bounding box center [637, 362] width 835 height 145
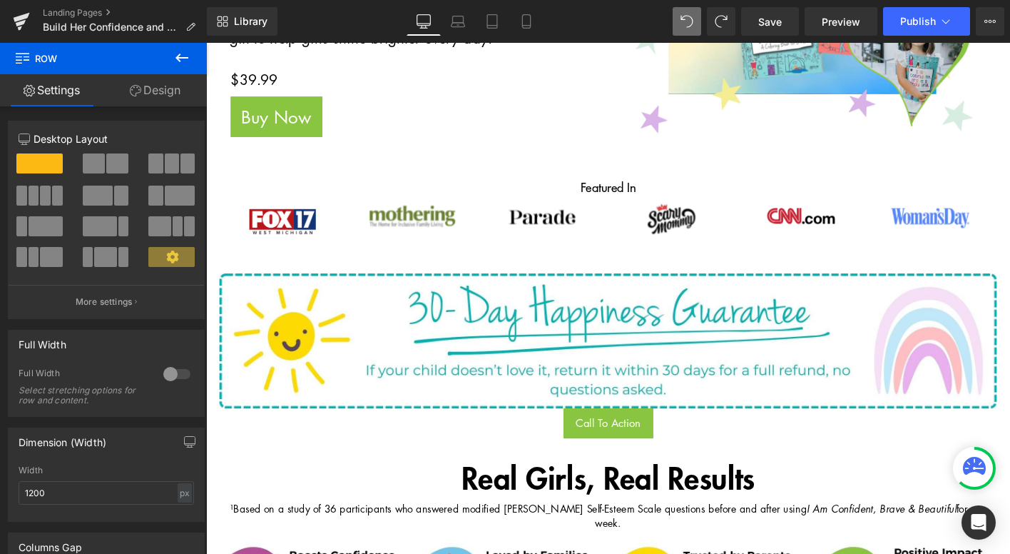
drag, startPoint x: 742, startPoint y: 405, endPoint x: 734, endPoint y: 445, distance: 40.7
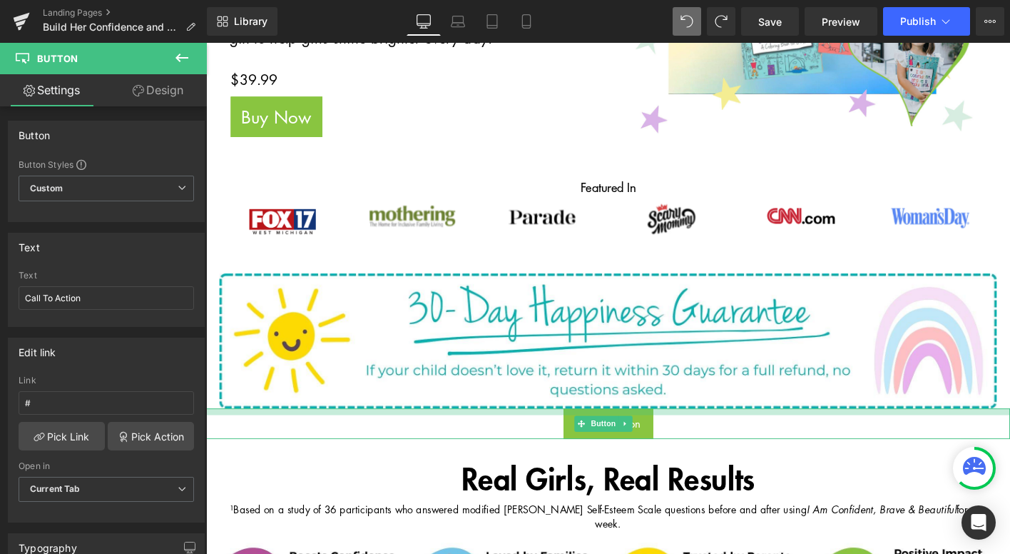
click at [723, 435] on div at bounding box center [637, 438] width 863 height 7
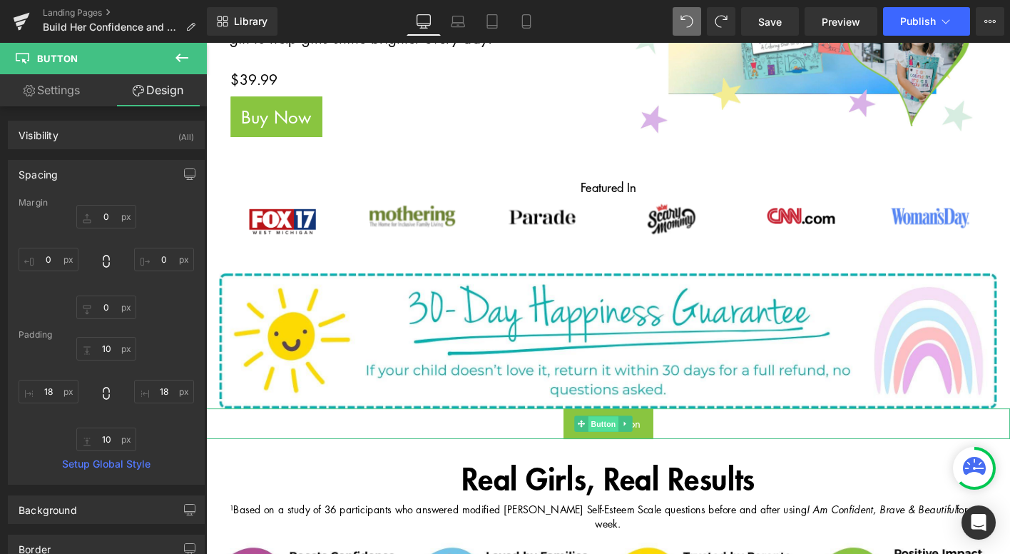
click at [628, 444] on span "Button" at bounding box center [632, 452] width 33 height 17
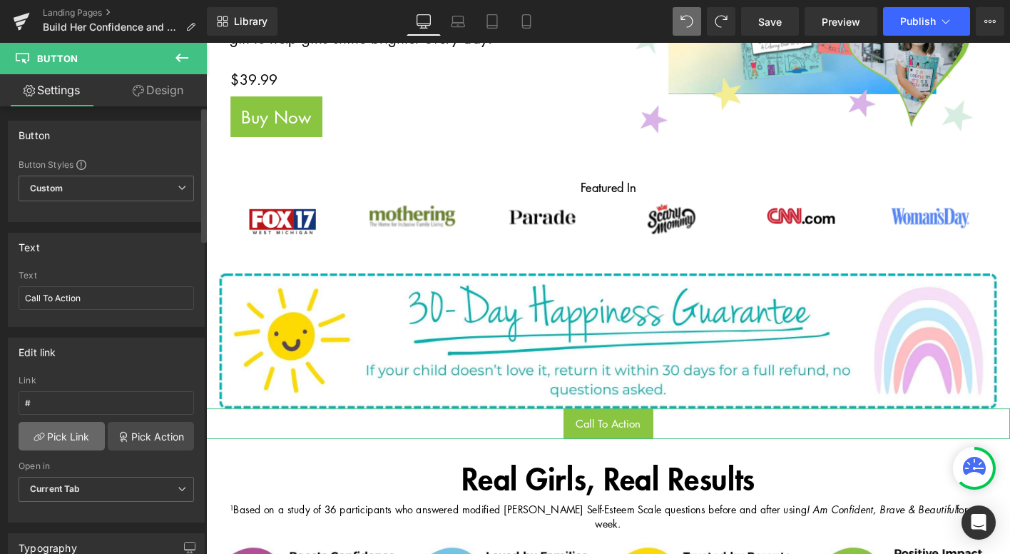
click at [75, 431] on link "Pick Link" at bounding box center [62, 436] width 86 height 29
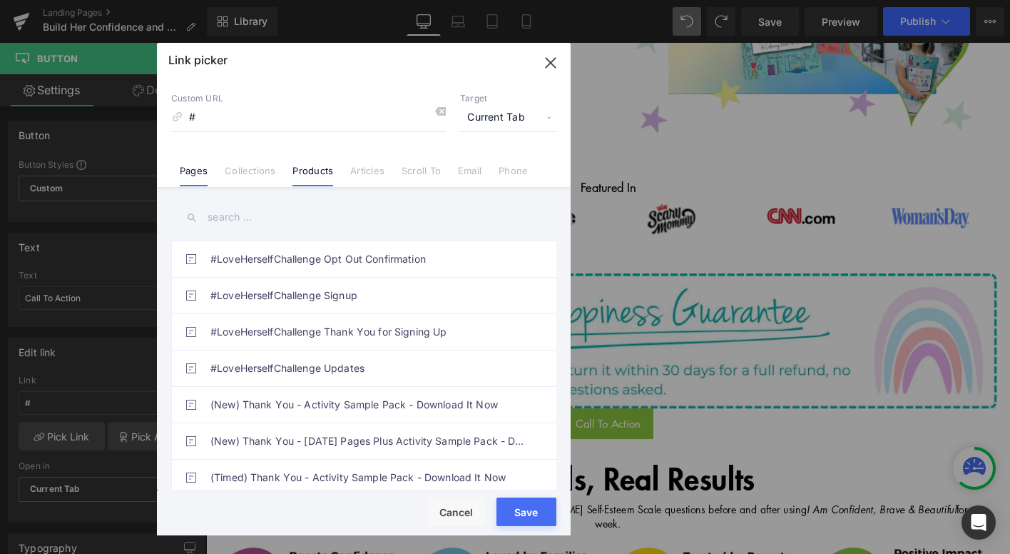
click at [318, 172] on link "Products" at bounding box center [313, 175] width 41 height 21
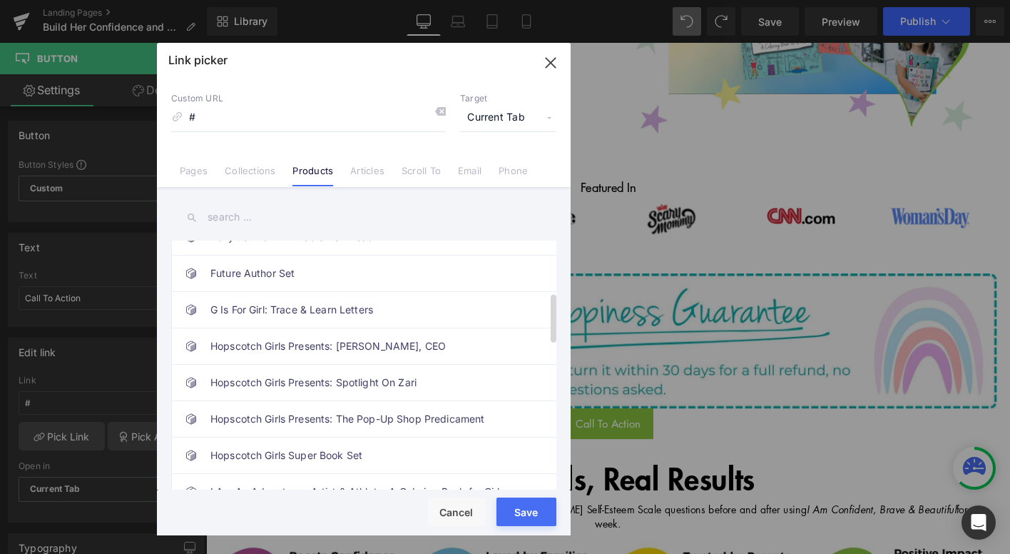
scroll to position [310, 0]
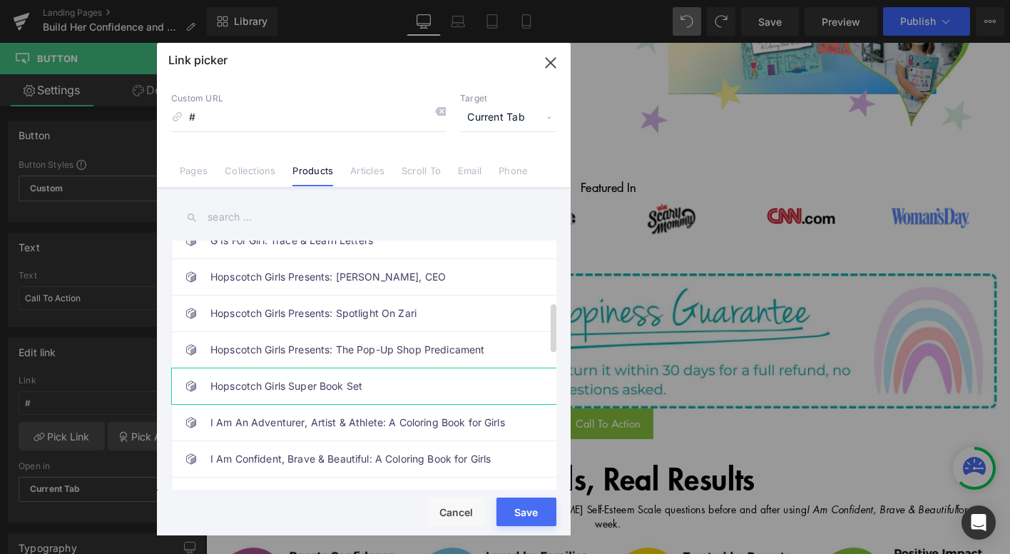
click at [332, 390] on link "Hopscotch Girls Super Book Set" at bounding box center [367, 386] width 314 height 36
type input "/products/hopscotch-girls-super-book-set"
click at [515, 515] on button "Save" at bounding box center [527, 511] width 60 height 29
type input "/products/hopscotch-girls-super-book-set"
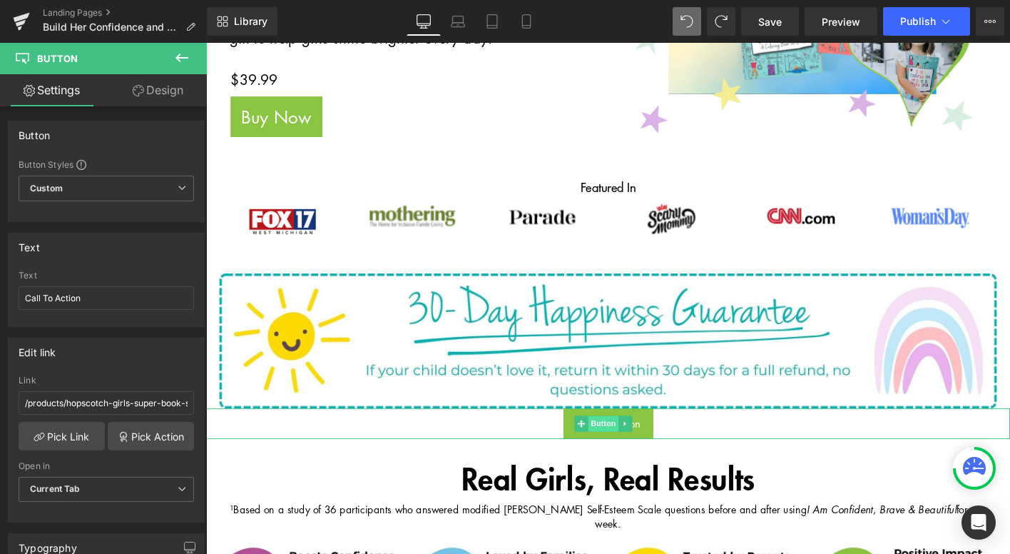
click at [637, 443] on span "Button" at bounding box center [632, 451] width 33 height 17
click at [91, 293] on input "Call To Action" at bounding box center [107, 298] width 176 height 24
click at [90, 293] on input "Call To Action" at bounding box center [107, 298] width 176 height 24
click at [640, 443] on span "Button" at bounding box center [632, 451] width 33 height 17
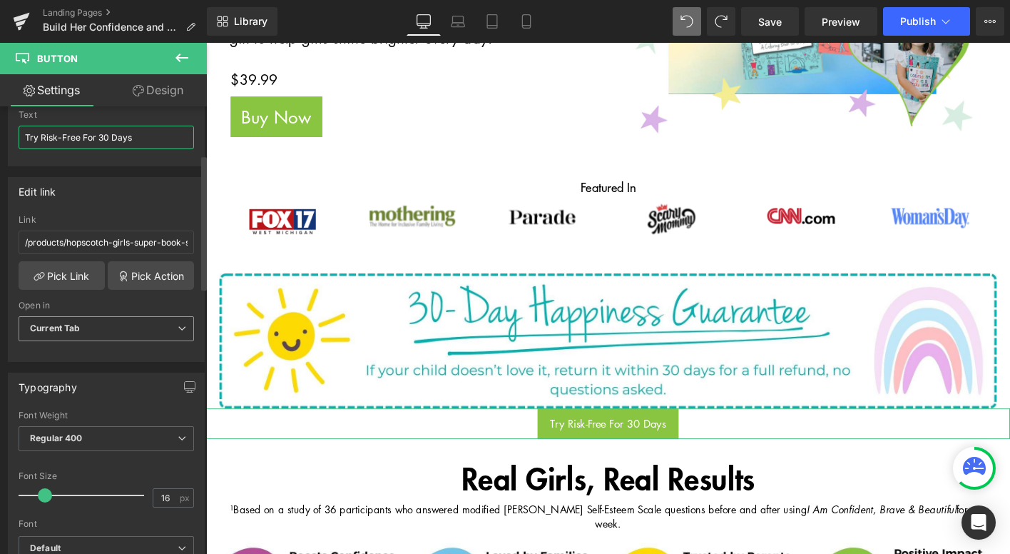
scroll to position [162, 0]
type input "Try Risk-Free For 30 Days"
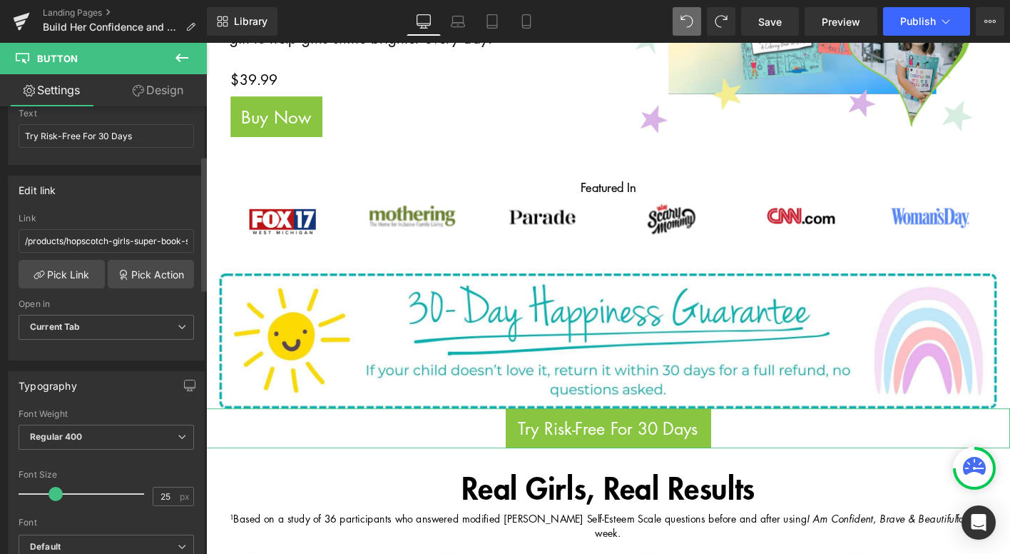
type input "26"
drag, startPoint x: 46, startPoint y: 494, endPoint x: 57, endPoint y: 496, distance: 11.6
click at [57, 496] on span at bounding box center [56, 494] width 14 height 14
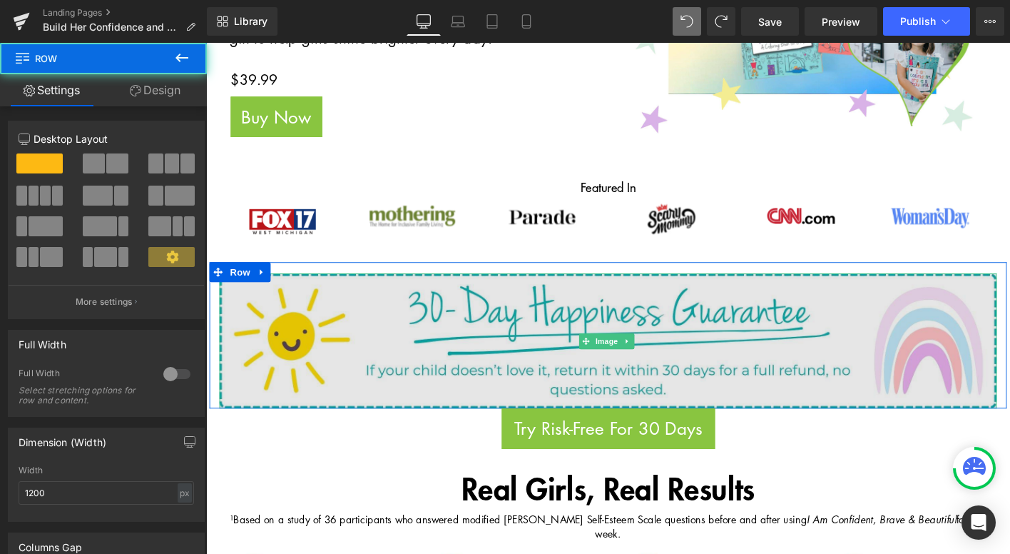
drag, startPoint x: 240, startPoint y: 406, endPoint x: 243, endPoint y: 392, distance: 14.7
click at [243, 392] on div "Image Row" at bounding box center [638, 356] width 856 height 157
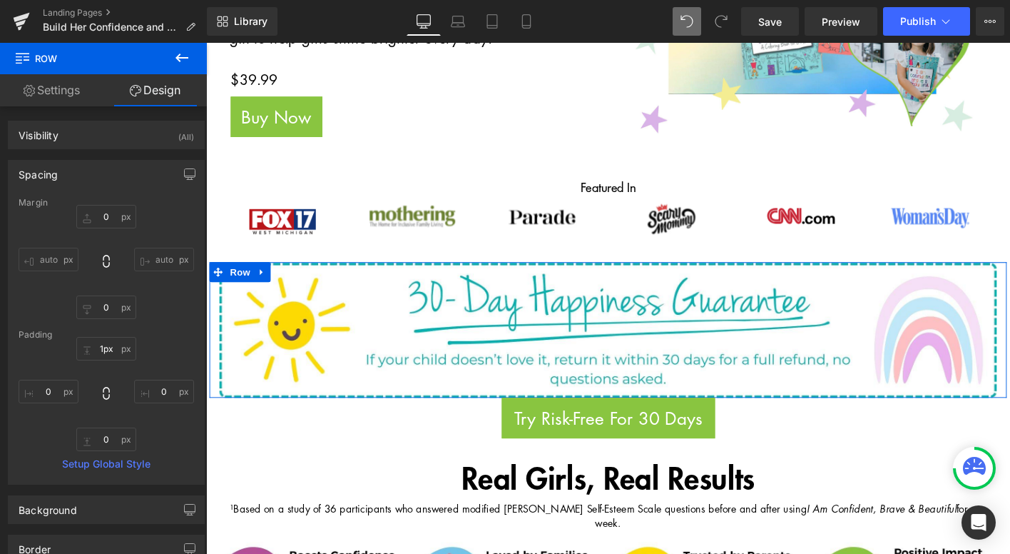
type input "0px"
drag, startPoint x: 315, startPoint y: 261, endPoint x: 316, endPoint y: 245, distance: 16.5
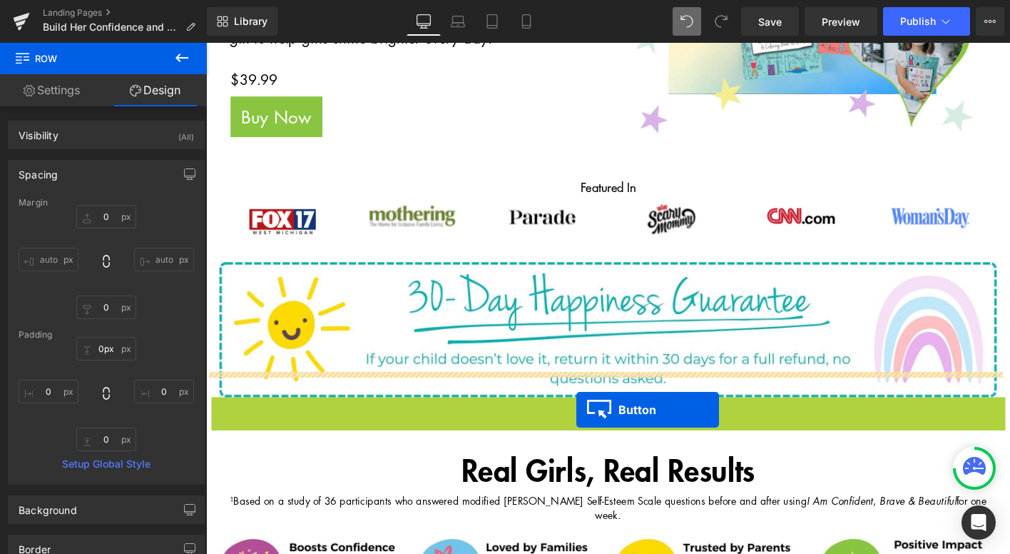
drag, startPoint x: 609, startPoint y: 415, endPoint x: 604, endPoint y: 437, distance: 22.8
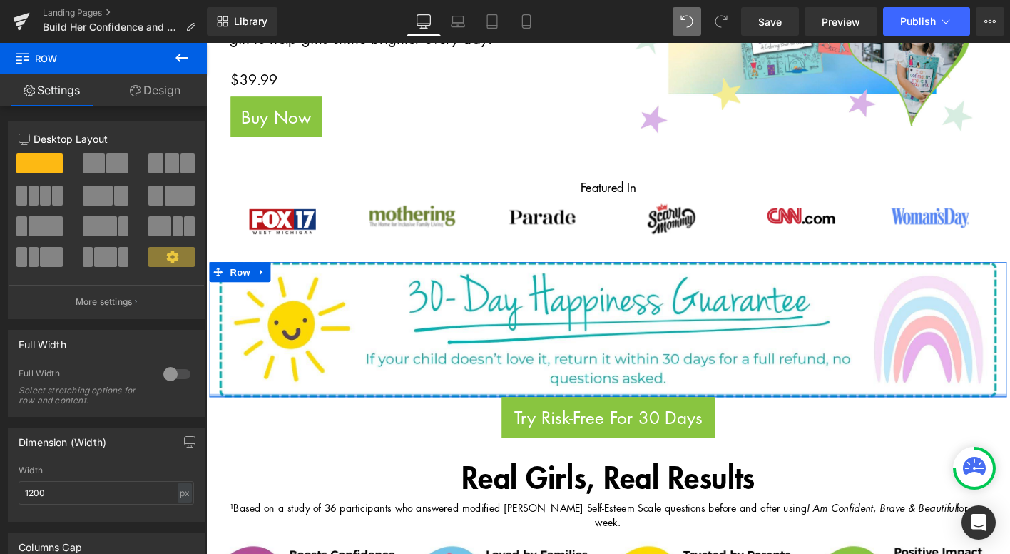
click at [841, 420] on div at bounding box center [638, 422] width 856 height 4
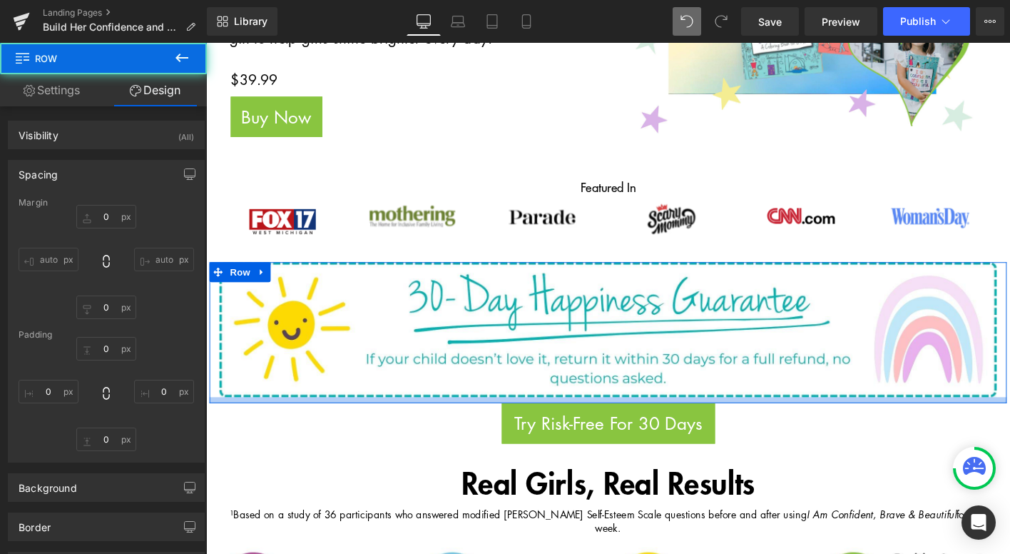
type input "0"
type input "13px"
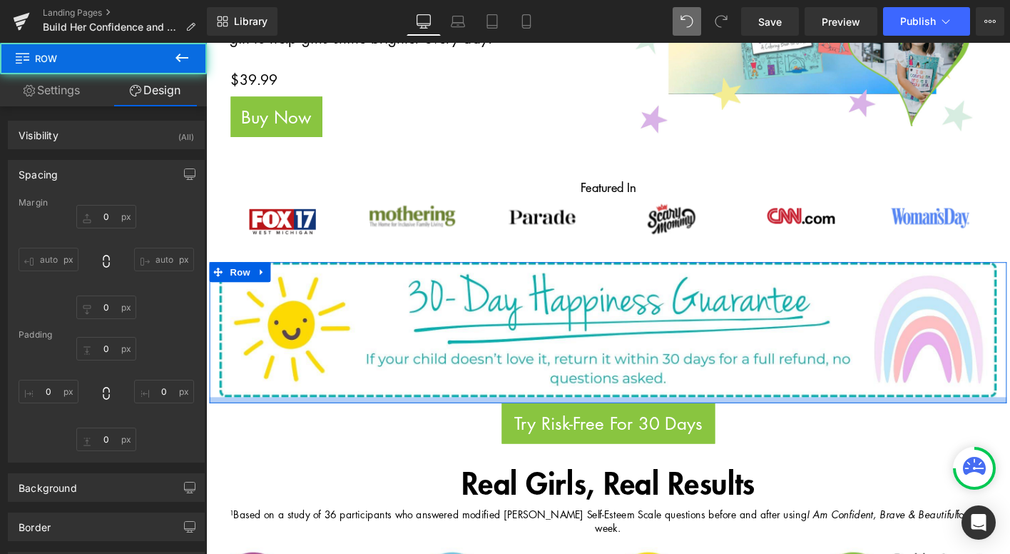
type input "0"
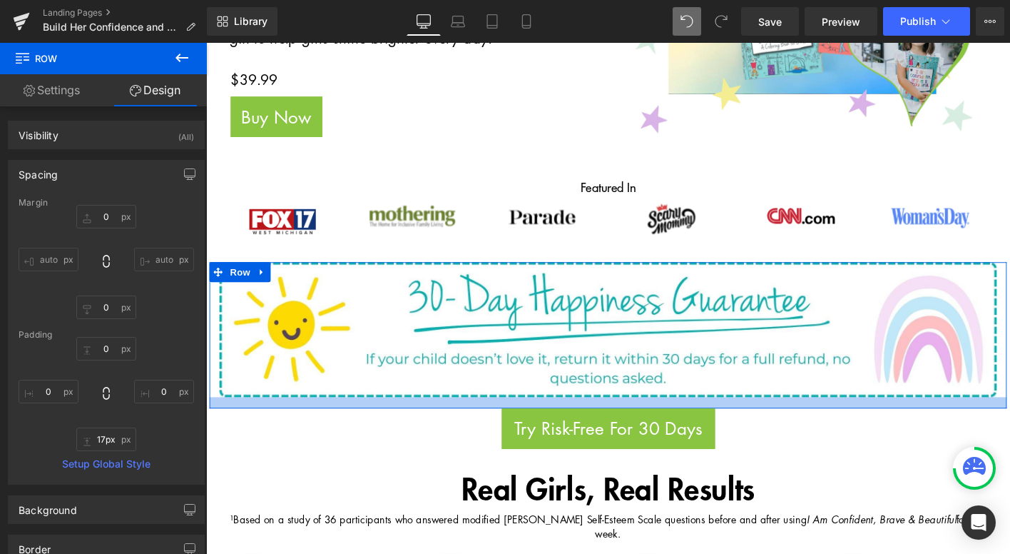
type input "18px"
drag, startPoint x: 841, startPoint y: 395, endPoint x: 842, endPoint y: 407, distance: 12.9
click at [842, 423] on div at bounding box center [638, 429] width 856 height 13
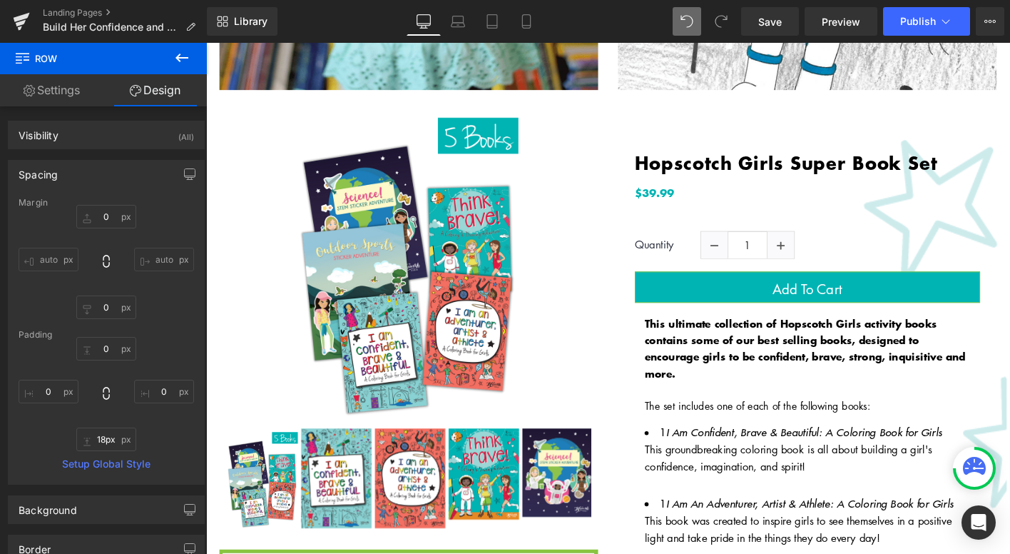
scroll to position [2039, 0]
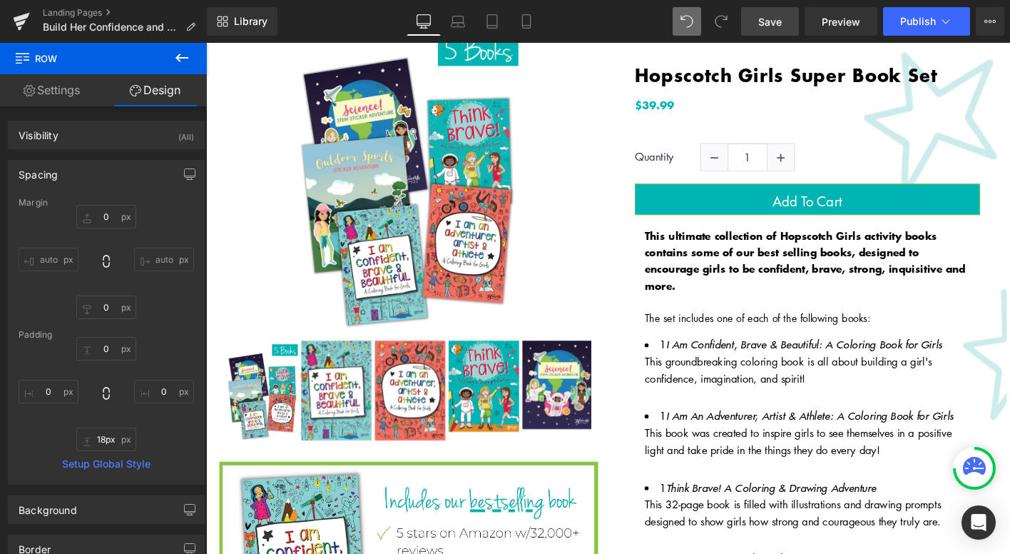
click at [780, 35] on link "Save" at bounding box center [770, 21] width 58 height 29
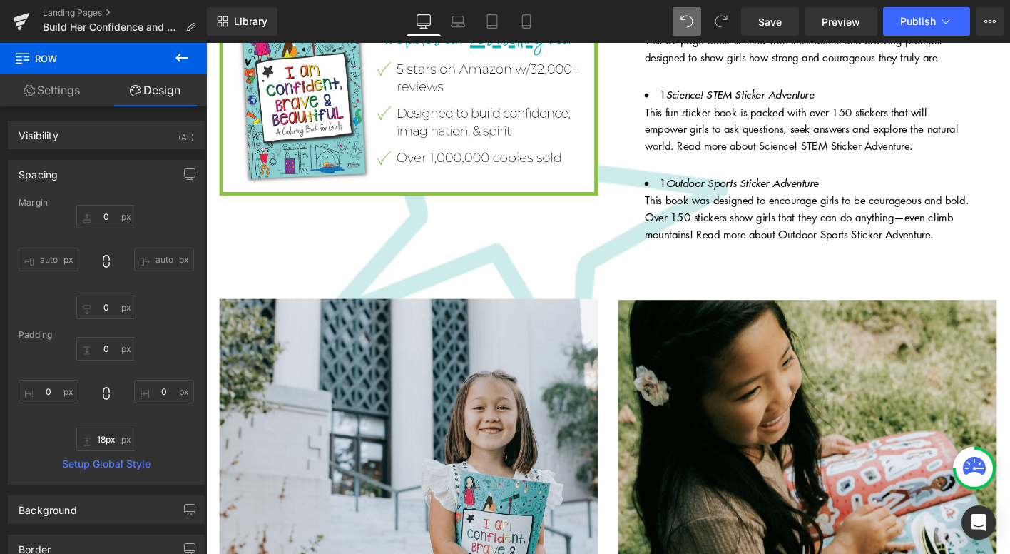
scroll to position [2451, 0]
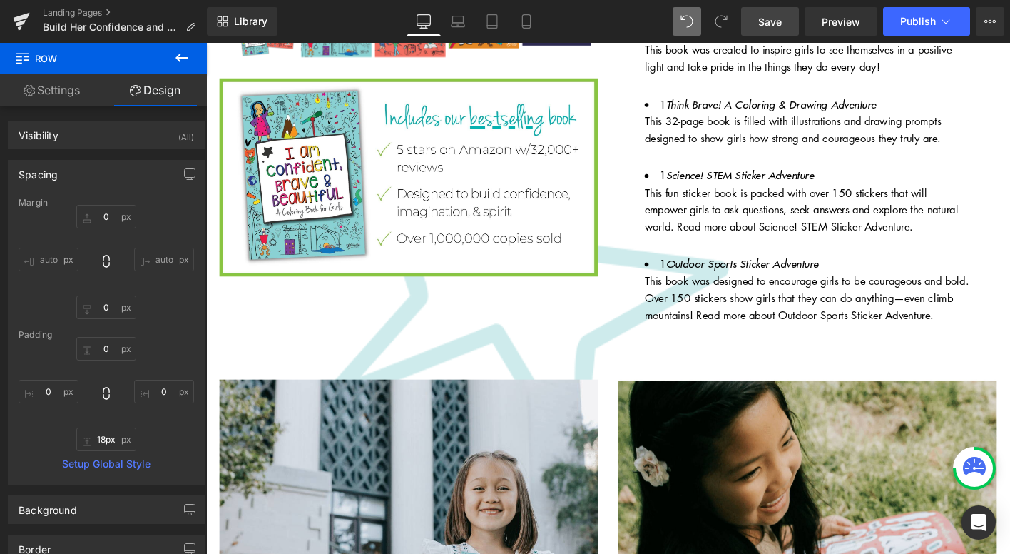
click at [756, 31] on link "Save" at bounding box center [770, 21] width 58 height 29
click at [834, 30] on link "Preview" at bounding box center [841, 21] width 73 height 29
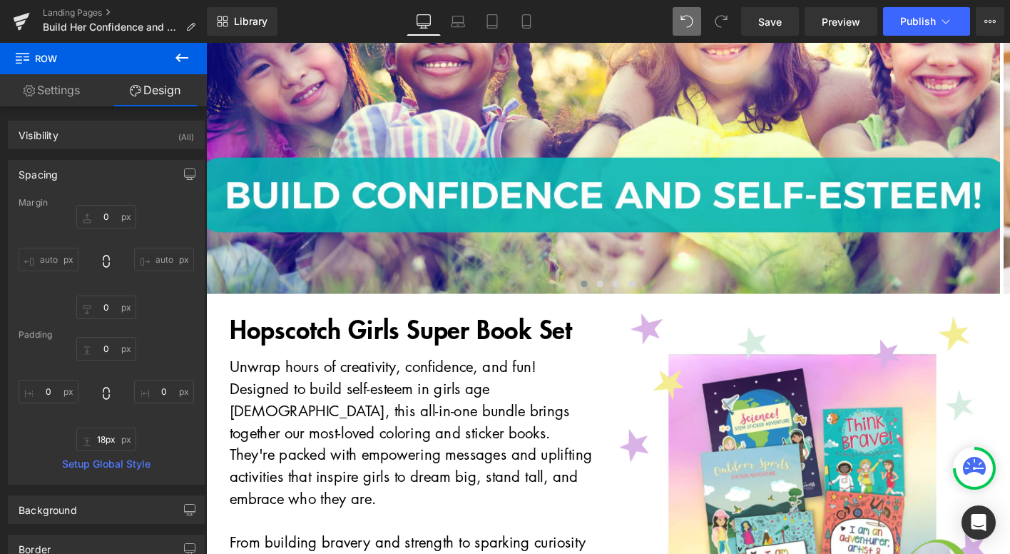
scroll to position [0, 0]
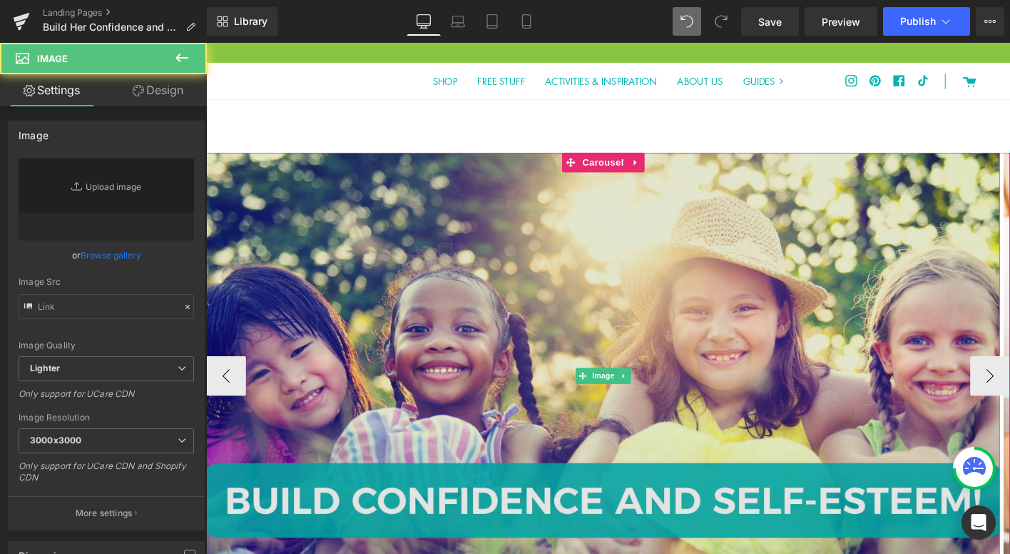
click at [459, 224] on img at bounding box center [632, 400] width 853 height 479
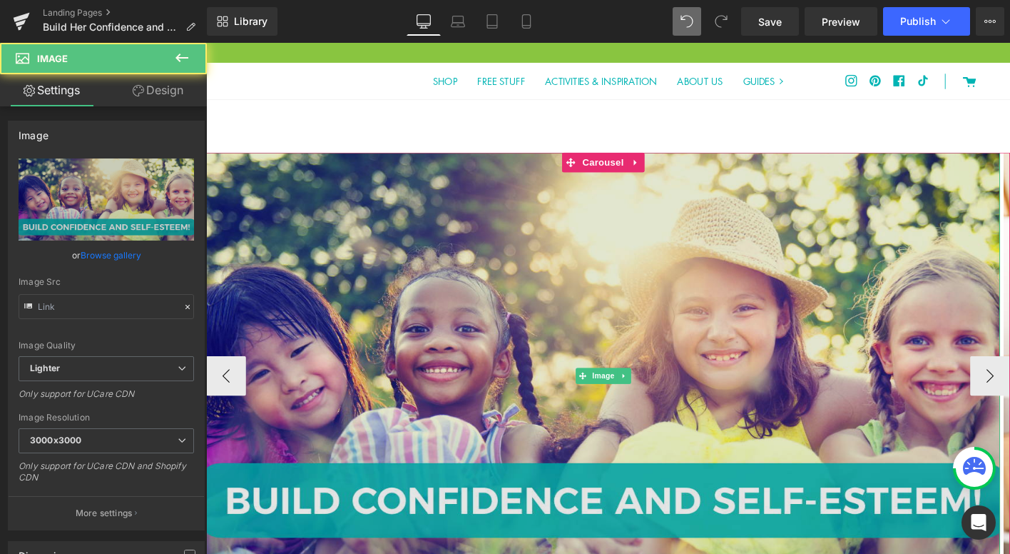
type input "[URL][DOMAIN_NAME]"
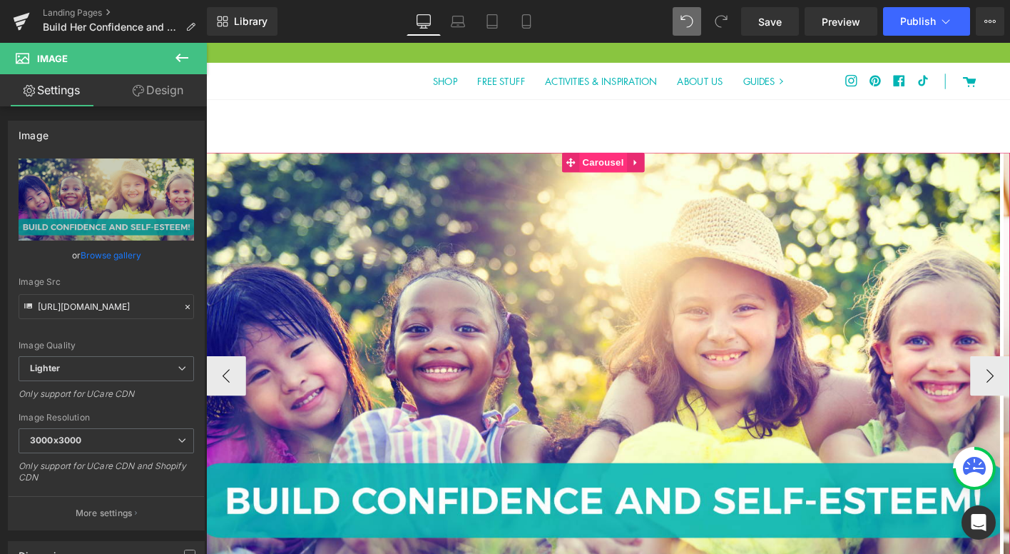
click at [619, 173] on span "Carousel" at bounding box center [631, 171] width 51 height 21
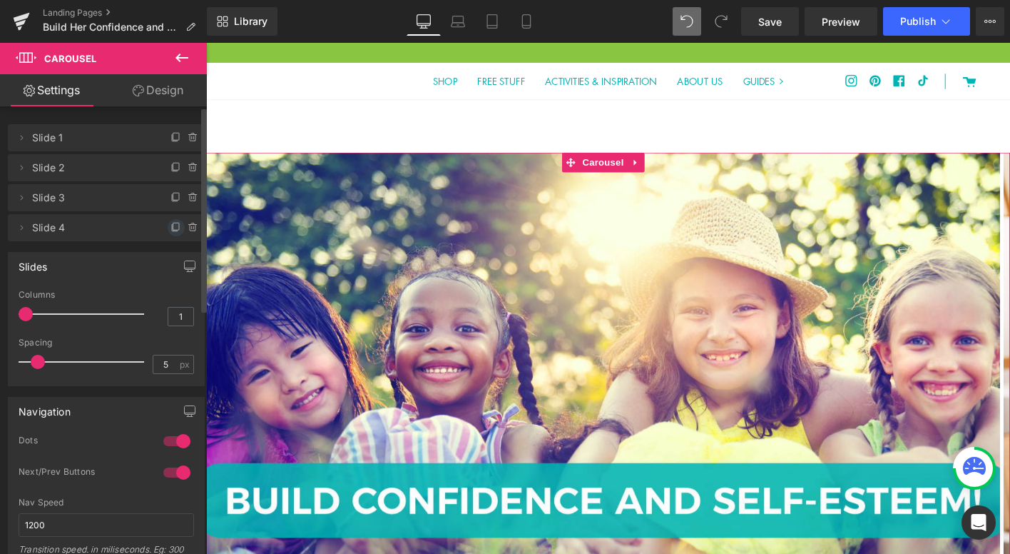
click at [173, 229] on icon at bounding box center [176, 226] width 6 height 7
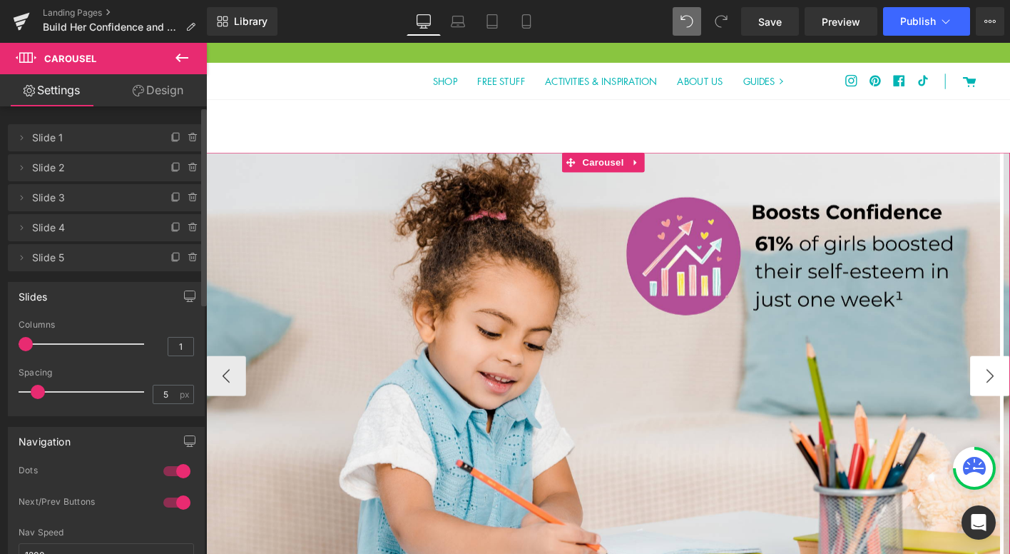
click at [229, 399] on button "‹" at bounding box center [227, 400] width 43 height 43
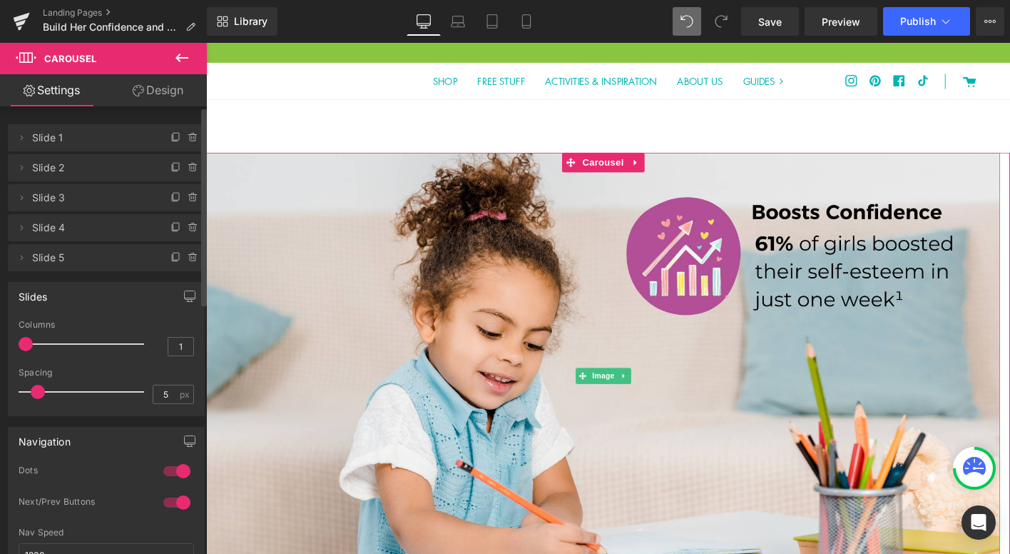
click at [98, 258] on span "Slide 5" at bounding box center [92, 257] width 120 height 27
click at [628, 401] on span "Image" at bounding box center [633, 400] width 30 height 17
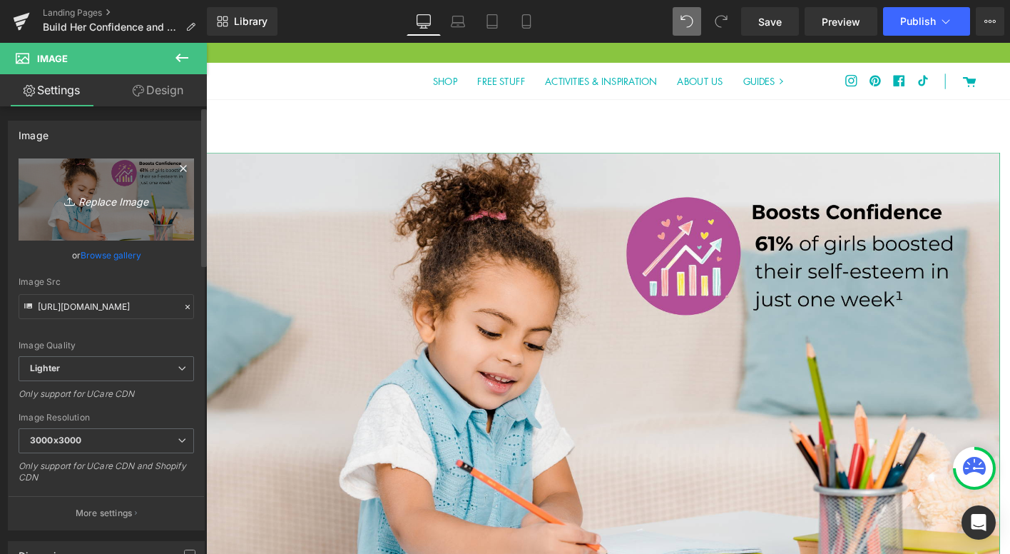
click at [124, 205] on icon "Replace Image" at bounding box center [106, 199] width 114 height 18
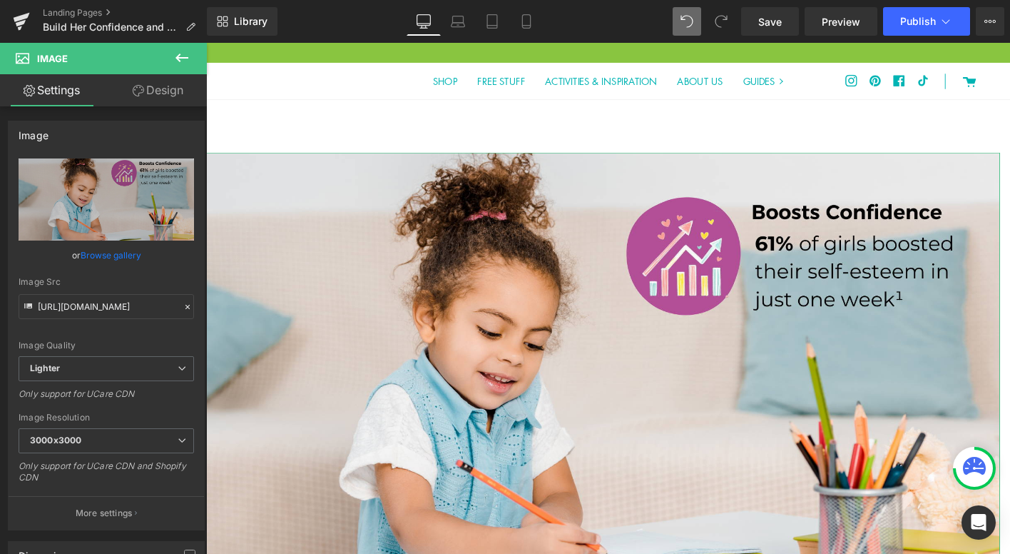
click at [98, 252] on link "Browse gallery" at bounding box center [111, 255] width 61 height 25
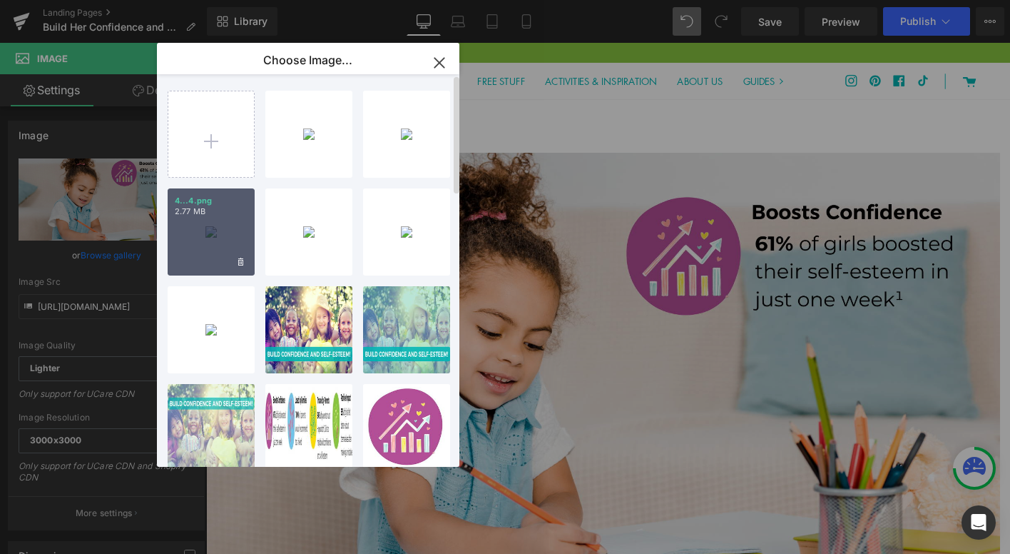
click at [212, 236] on div "4...4.png 2.77 MB" at bounding box center [211, 231] width 87 height 87
type input "[URL][DOMAIN_NAME]"
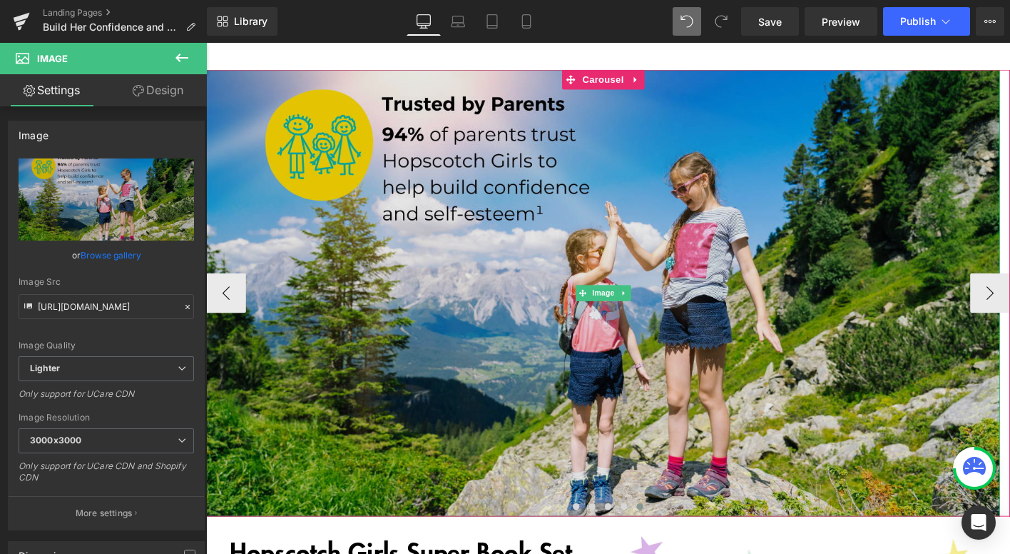
scroll to position [91, 0]
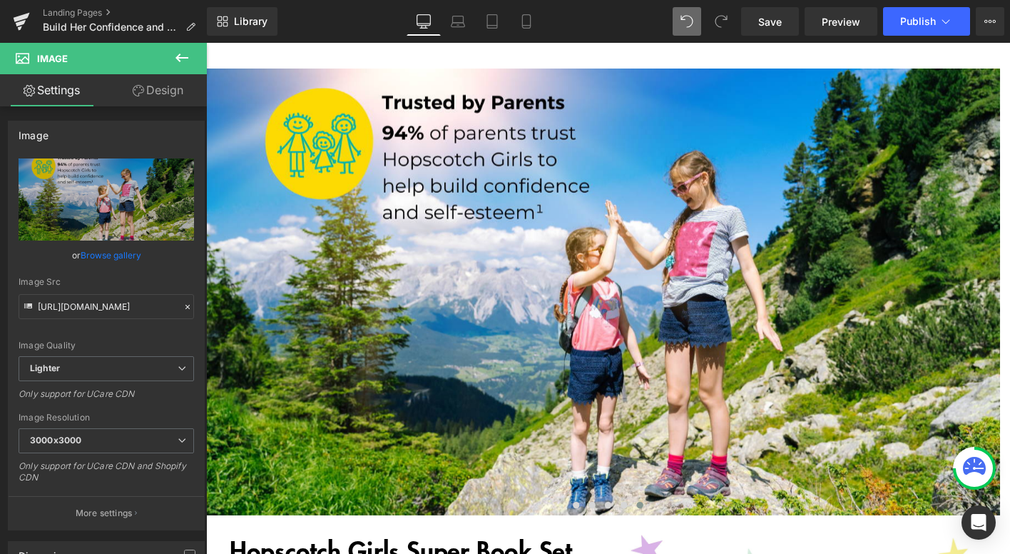
click at [185, 54] on icon at bounding box center [181, 57] width 17 height 17
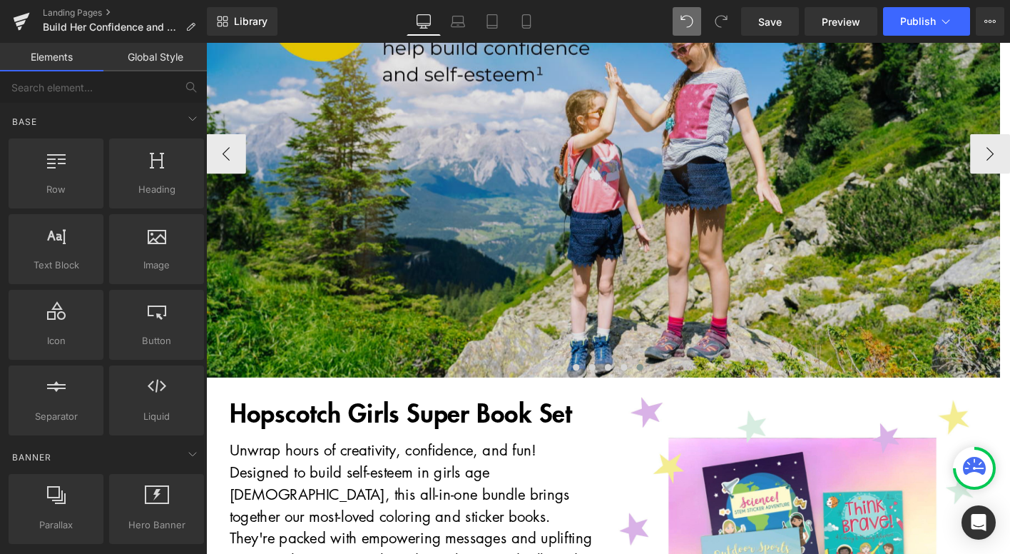
scroll to position [198, 0]
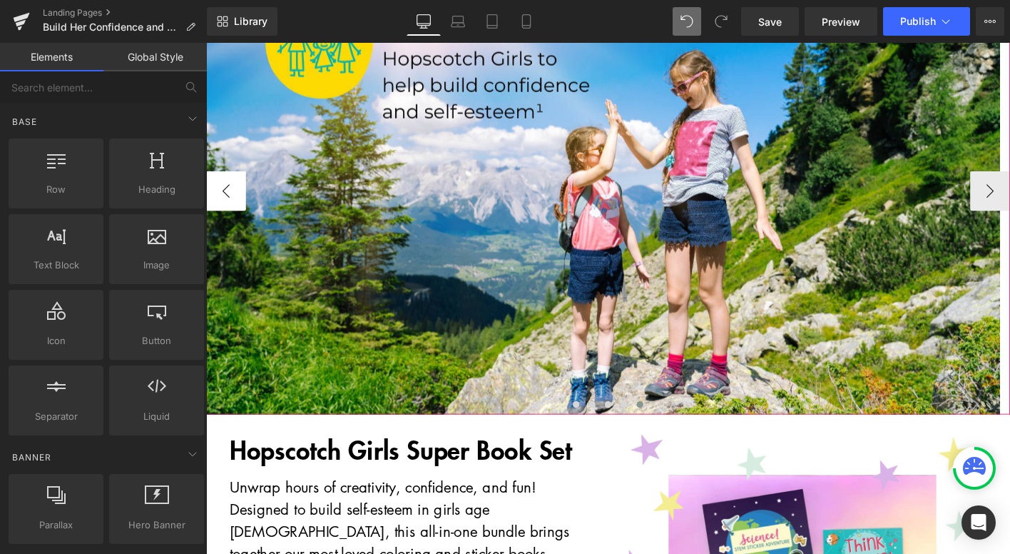
click at [231, 203] on button "‹" at bounding box center [227, 202] width 43 height 43
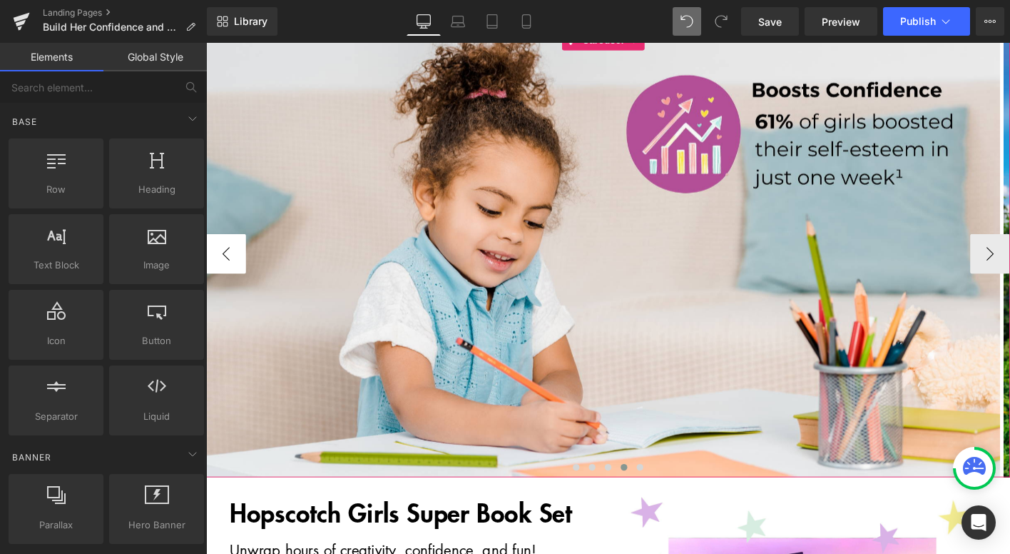
scroll to position [130, 0]
click at [231, 267] on button "‹" at bounding box center [227, 270] width 43 height 43
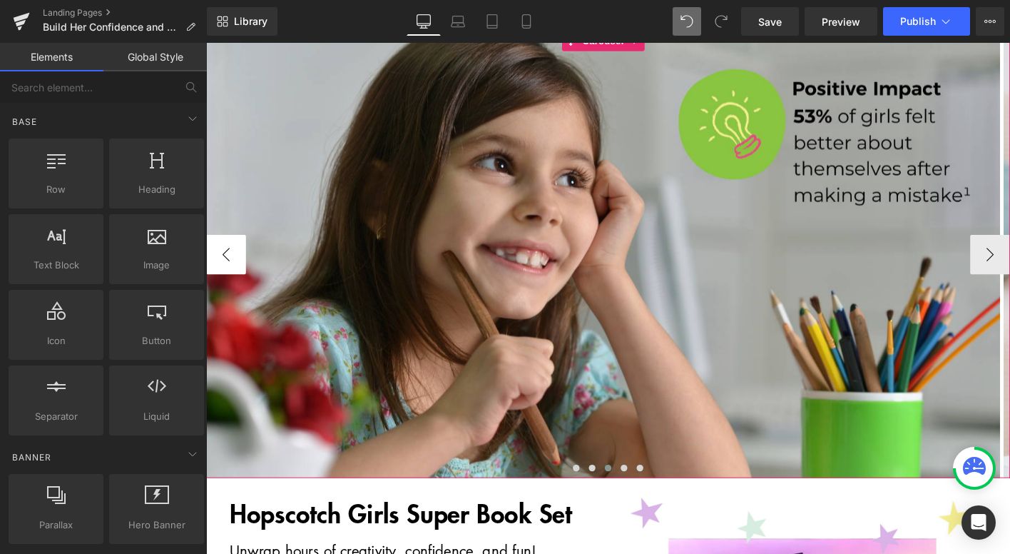
click at [229, 270] on button "‹" at bounding box center [227, 270] width 43 height 43
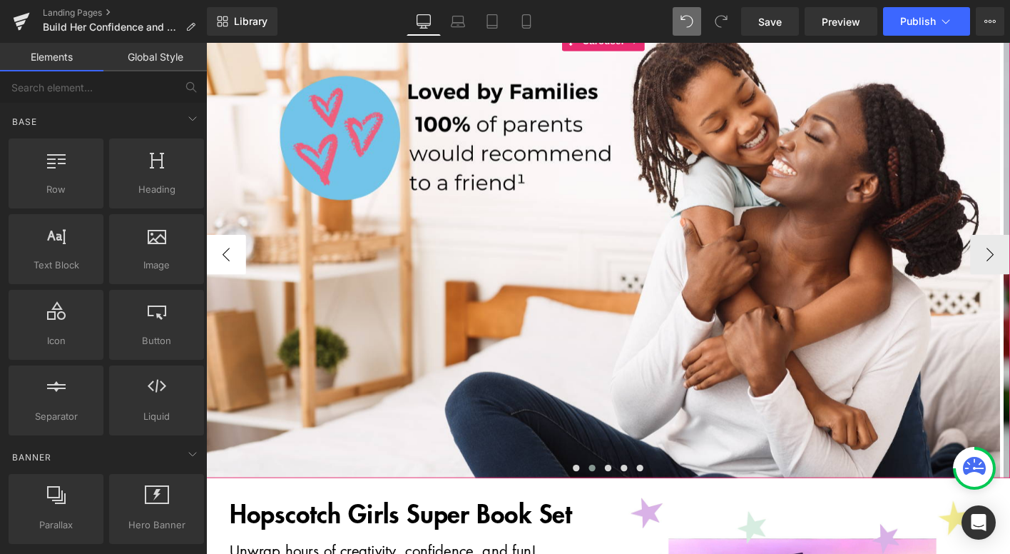
click at [229, 270] on button "‹" at bounding box center [227, 270] width 43 height 43
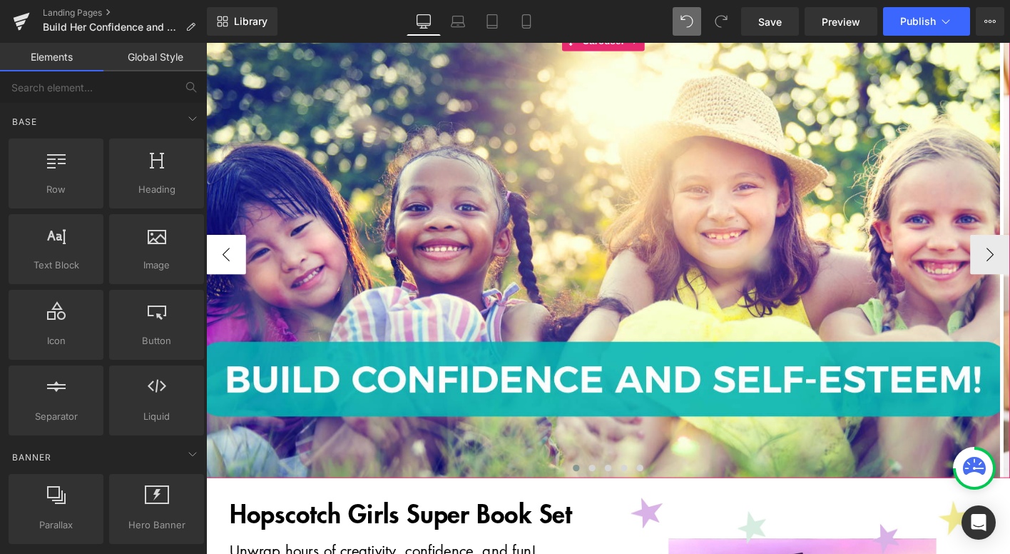
click at [230, 270] on button "‹" at bounding box center [227, 270] width 43 height 43
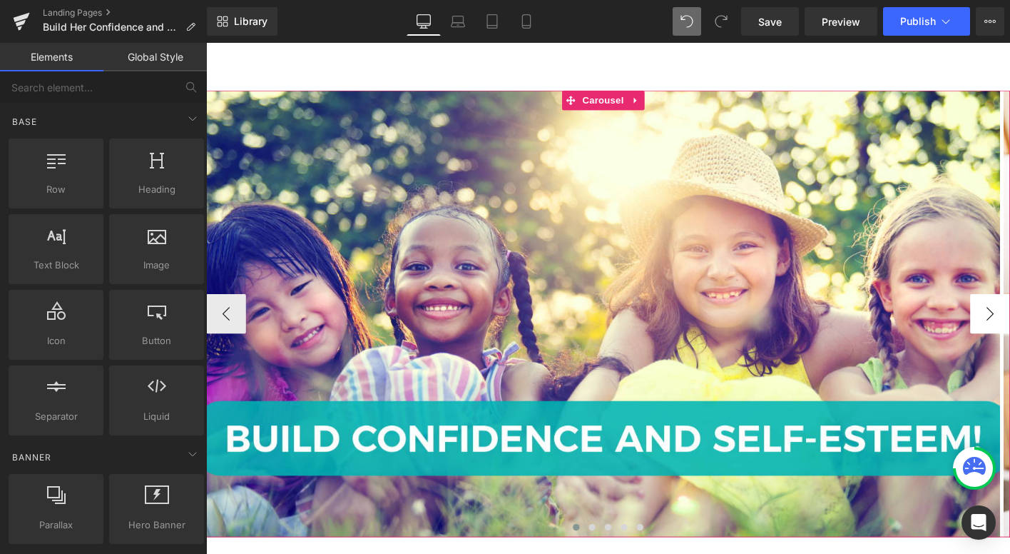
scroll to position [68, 0]
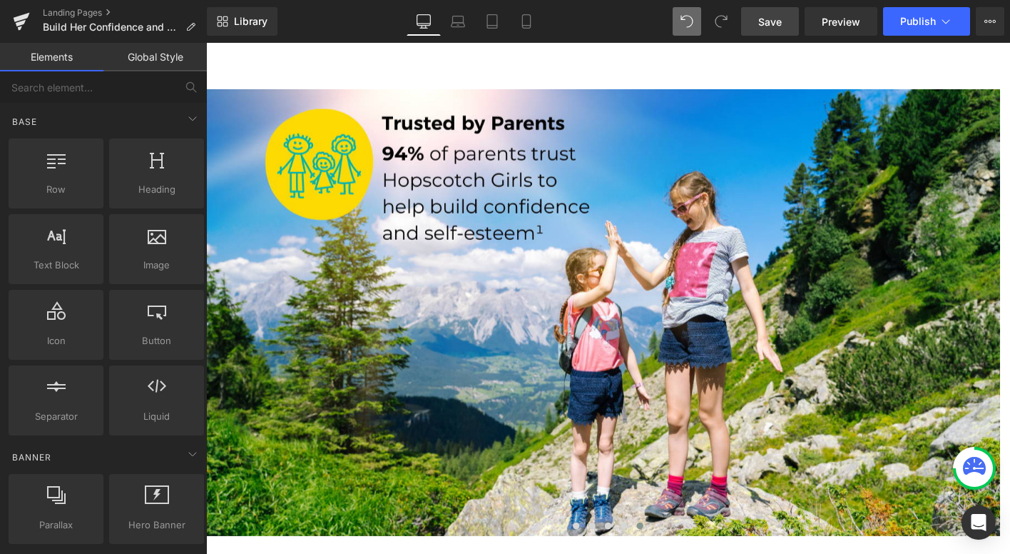
click at [781, 30] on link "Save" at bounding box center [770, 21] width 58 height 29
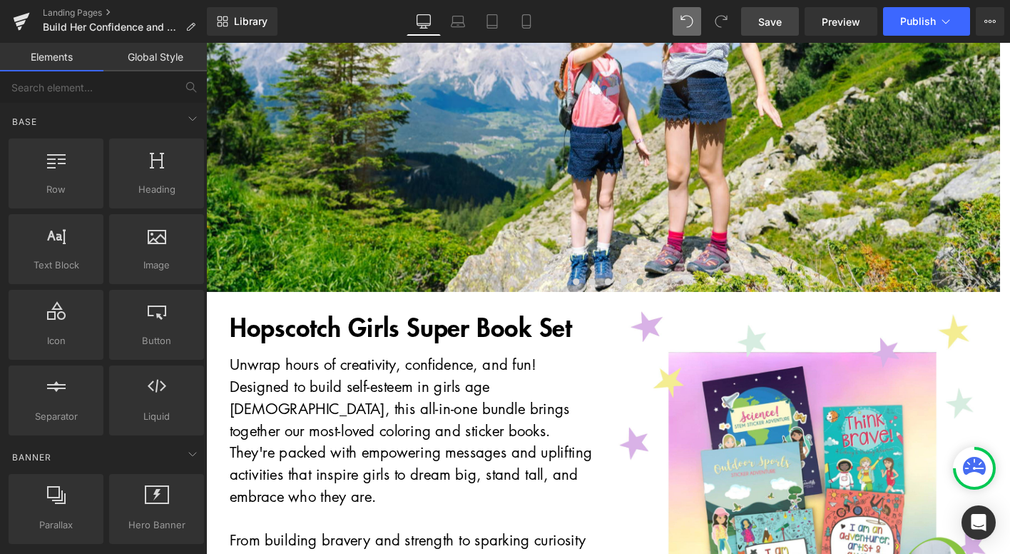
scroll to position [142, 0]
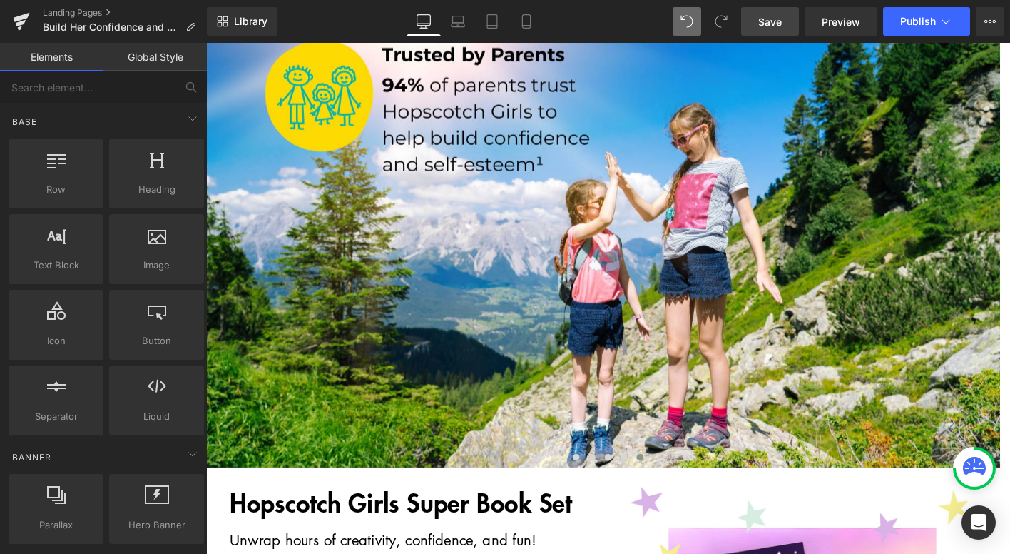
click at [782, 23] on span "Save" at bounding box center [770, 21] width 24 height 15
